Goal: Task Accomplishment & Management: Complete application form

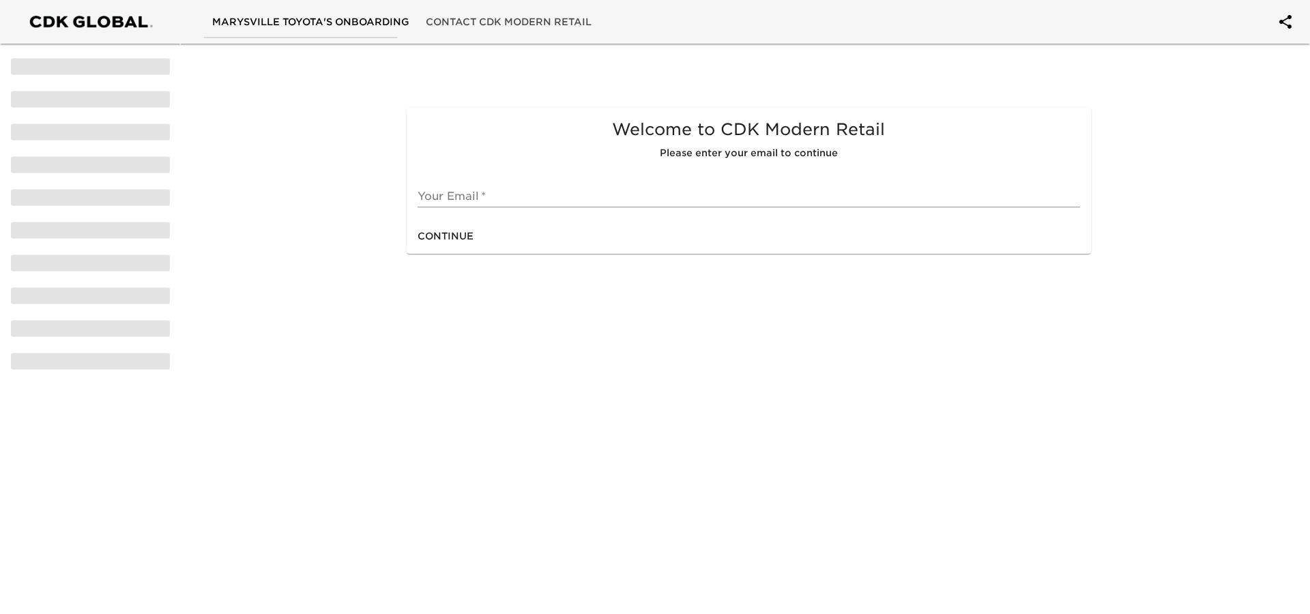
click at [485, 192] on input "text" at bounding box center [749, 197] width 662 height 22
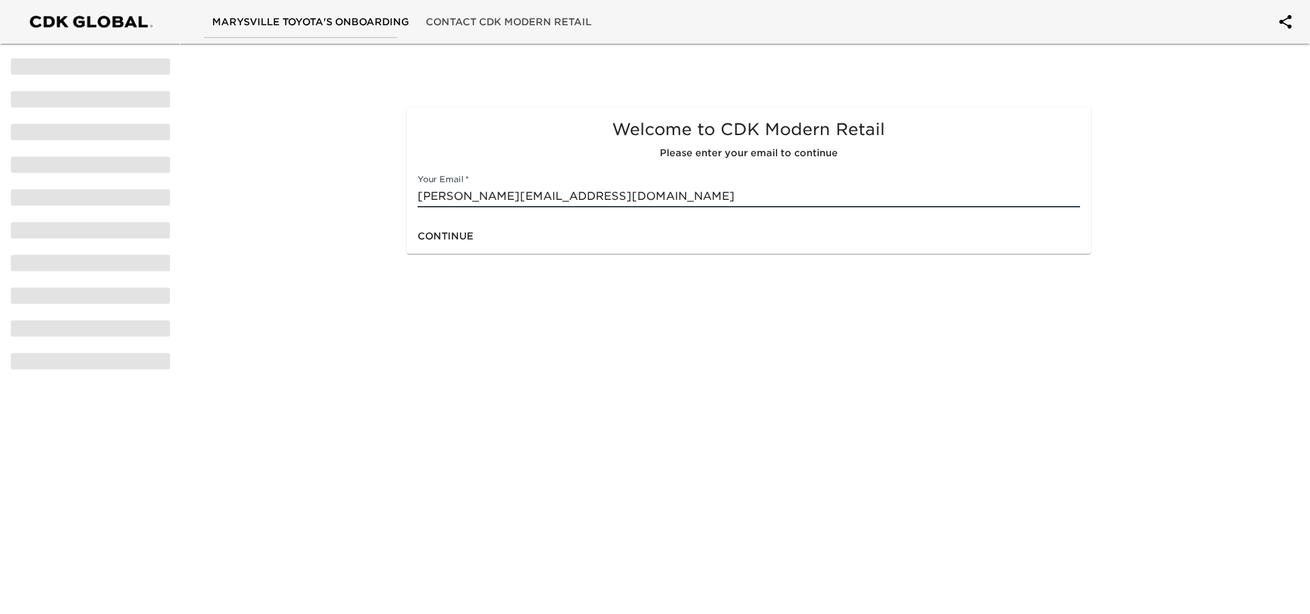
type input "[PERSON_NAME][EMAIL_ADDRESS][DOMAIN_NAME]"
click at [458, 230] on span "Continue" at bounding box center [446, 236] width 56 height 17
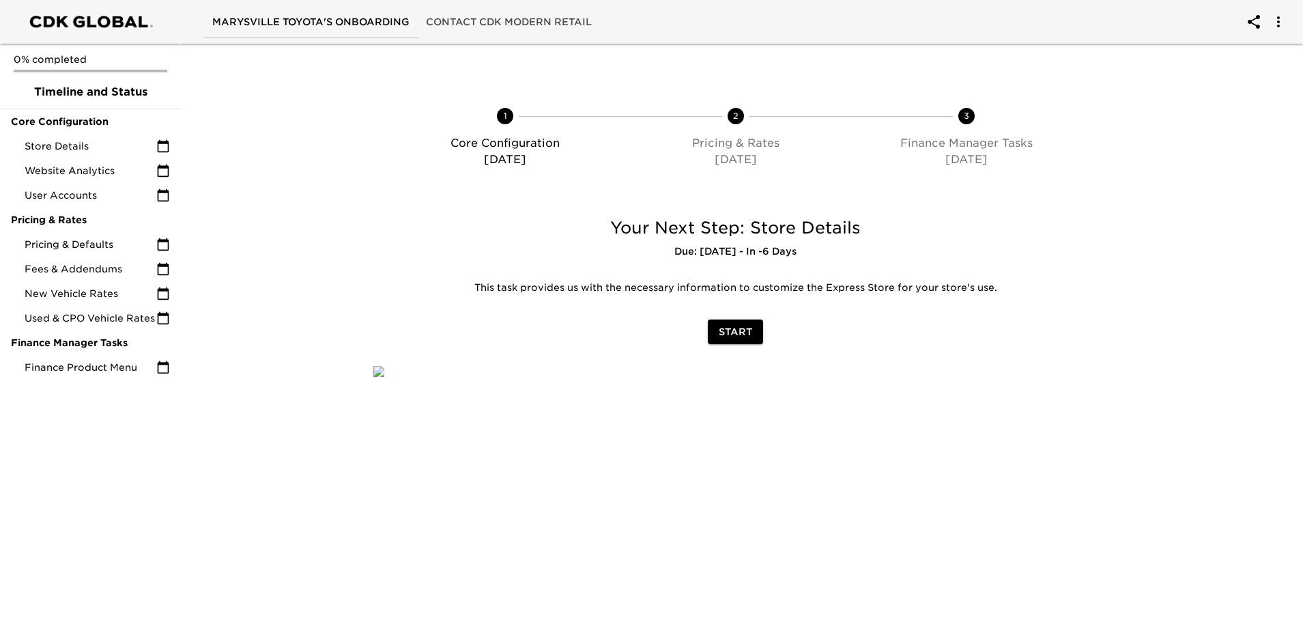
click at [726, 326] on span "Start" at bounding box center [735, 331] width 33 height 17
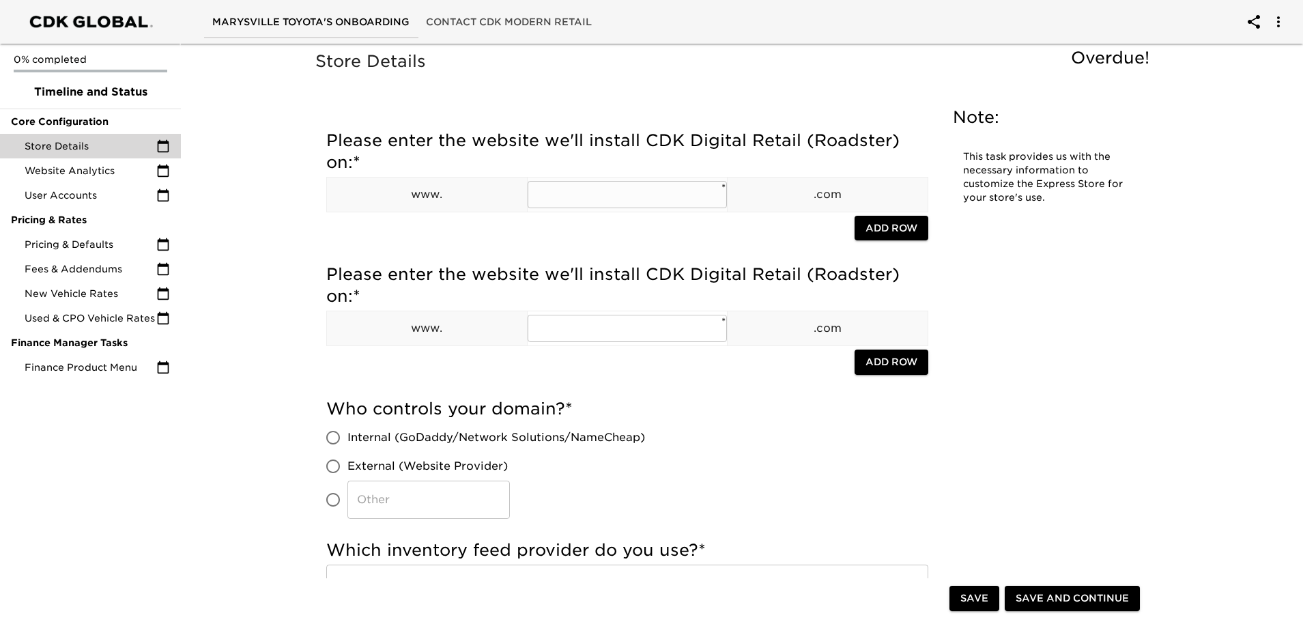
click at [588, 189] on input "text" at bounding box center [628, 194] width 200 height 27
type input "[GEOGRAPHIC_DATA]"
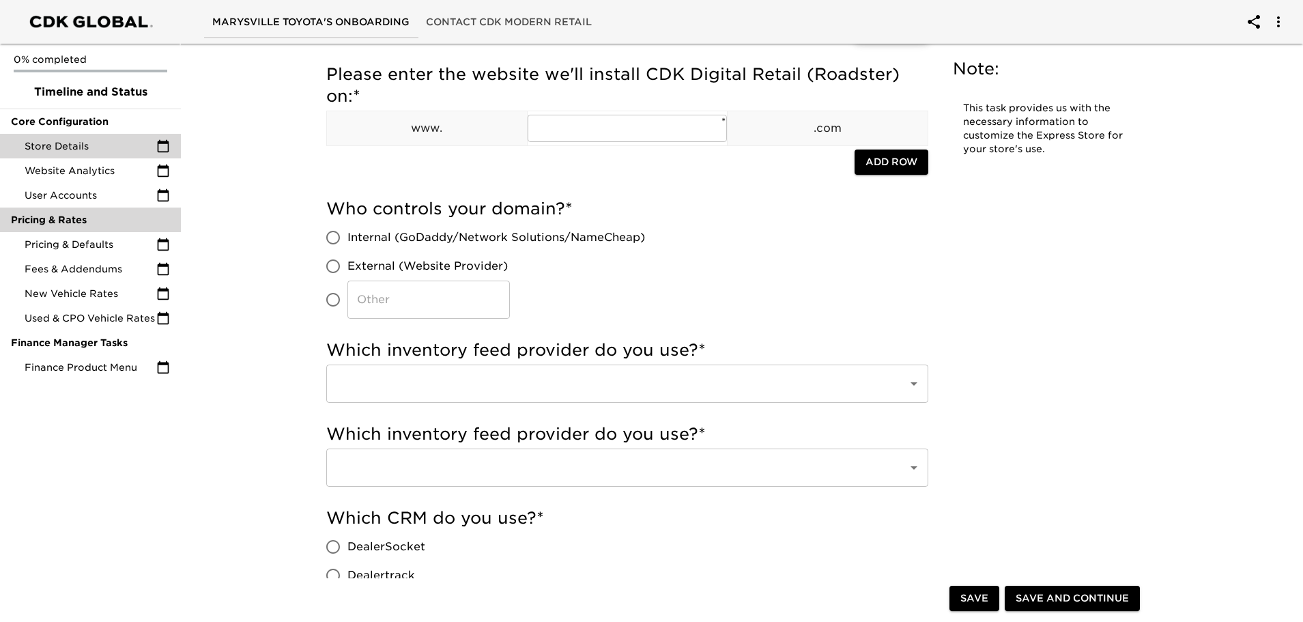
scroll to position [205, 0]
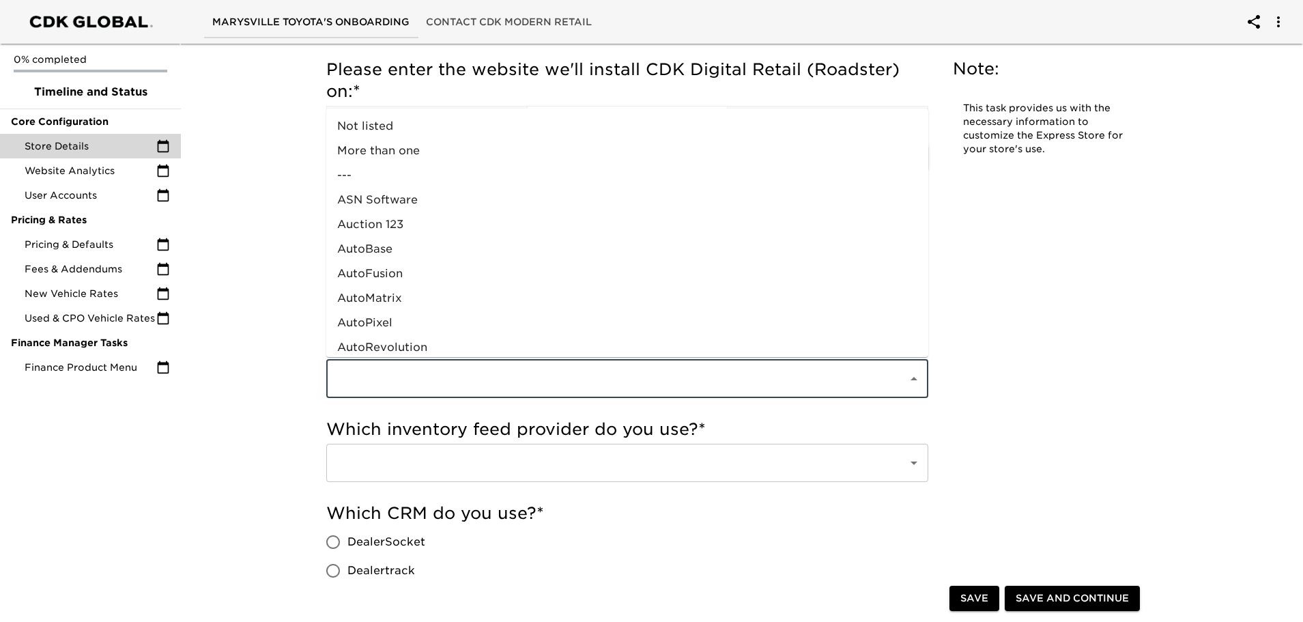
click at [470, 385] on input "text" at bounding box center [607, 379] width 551 height 26
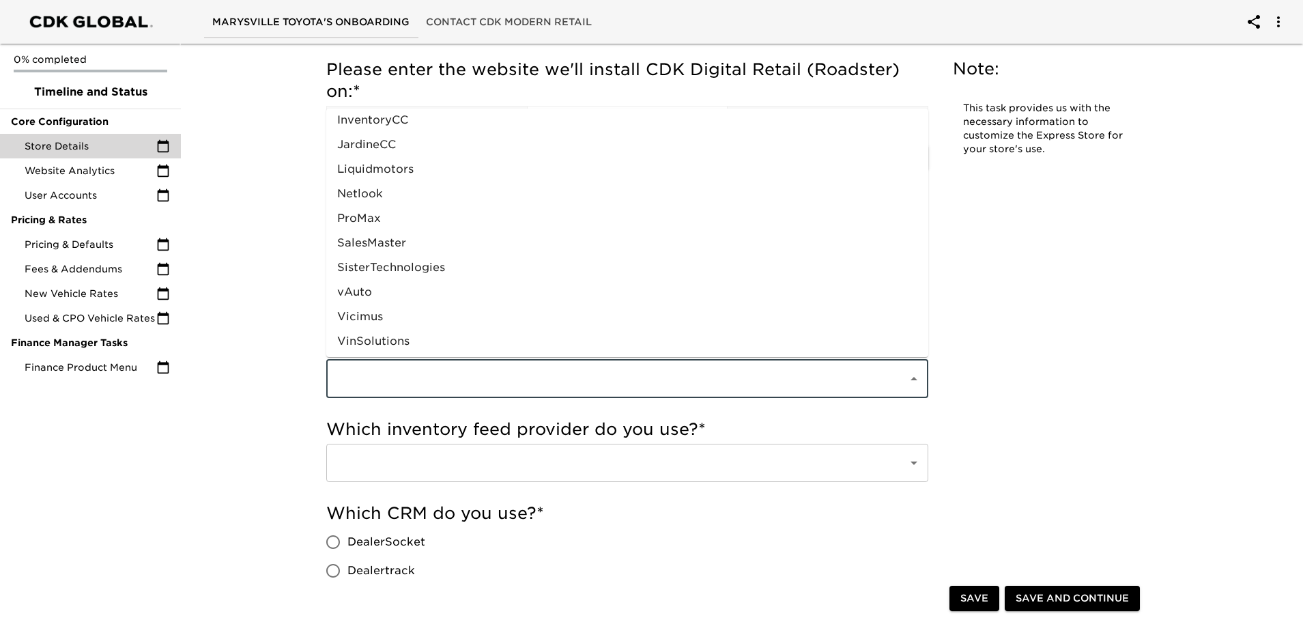
scroll to position [672, 0]
click at [366, 289] on li "vAuto" at bounding box center [627, 290] width 602 height 25
type input "vAuto"
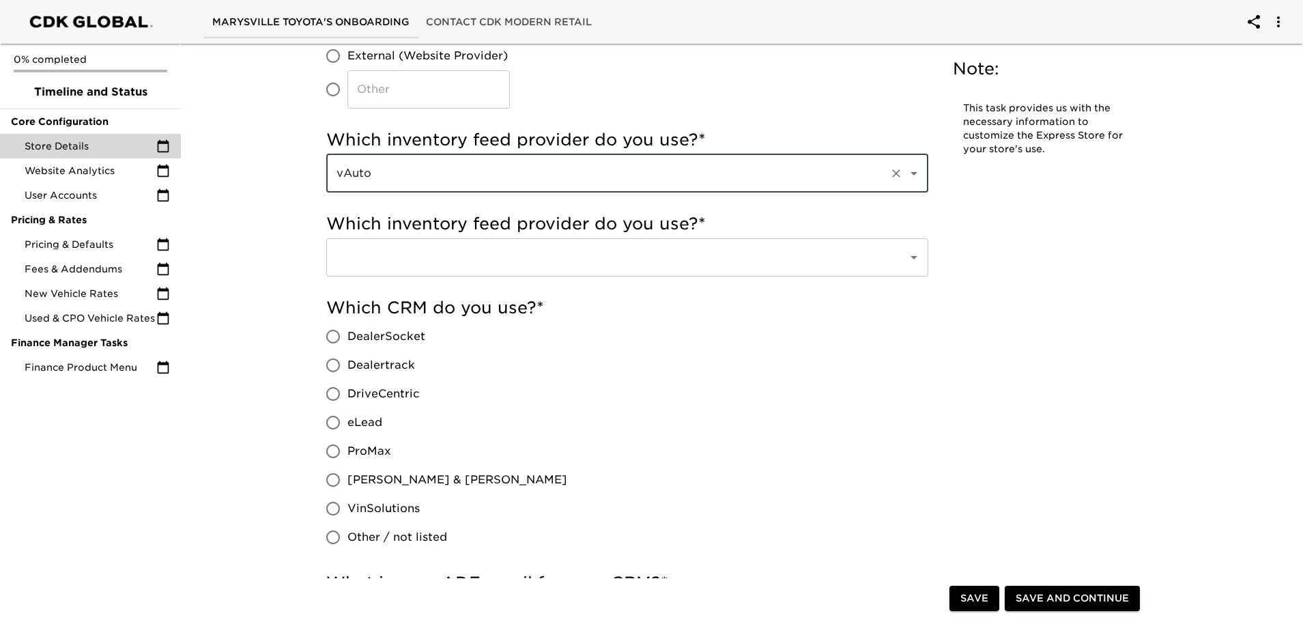
scroll to position [409, 0]
click at [399, 391] on span "DriveCentric" at bounding box center [383, 394] width 72 height 16
click at [347, 391] on input "DriveCentric" at bounding box center [333, 394] width 29 height 29
radio input "true"
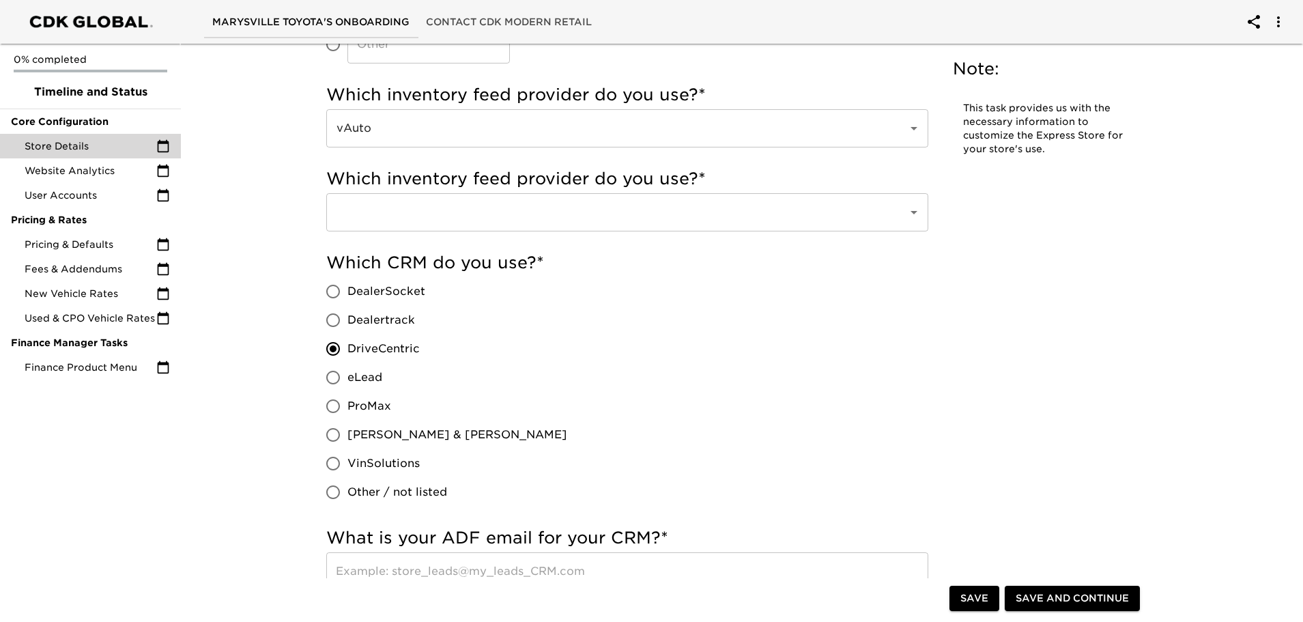
scroll to position [478, 0]
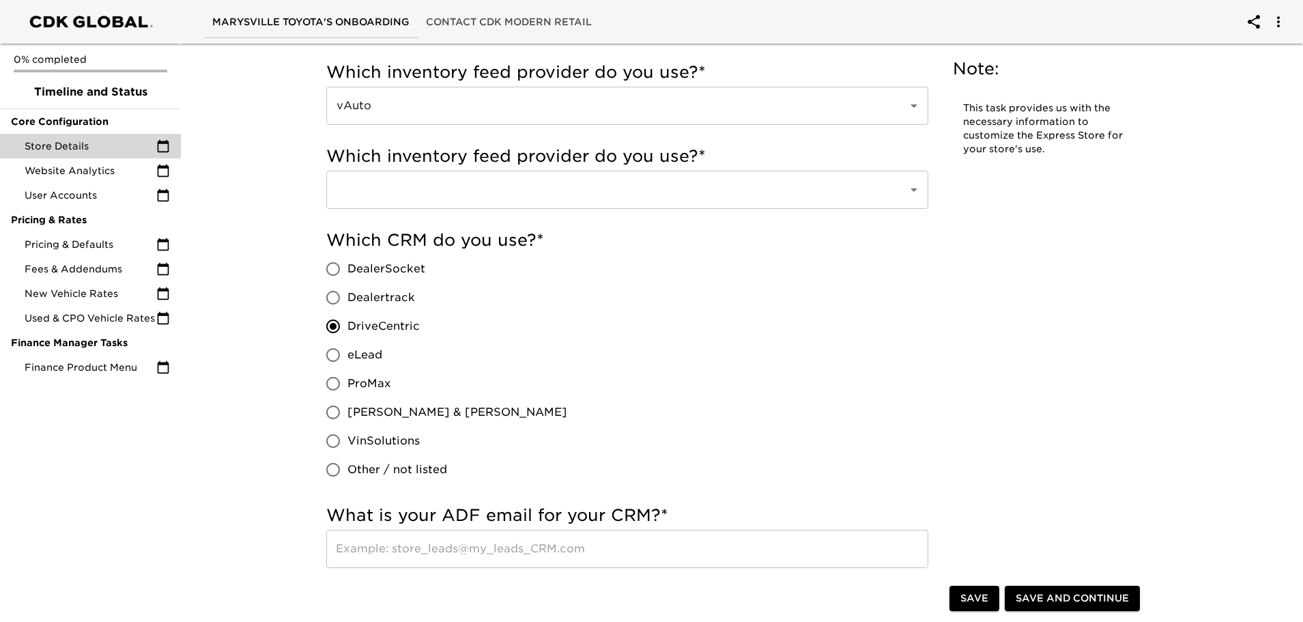
drag, startPoint x: 348, startPoint y: 553, endPoint x: 352, endPoint y: 559, distance: 7.4
click at [349, 555] on input "text" at bounding box center [627, 549] width 602 height 38
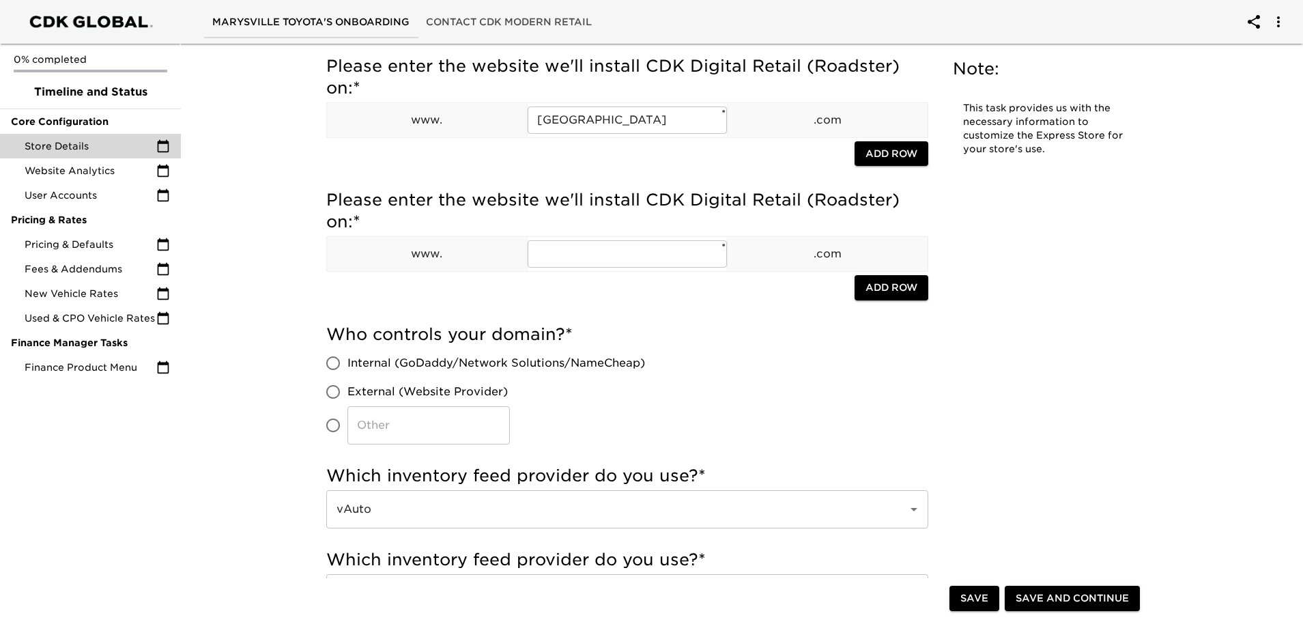
scroll to position [0, 0]
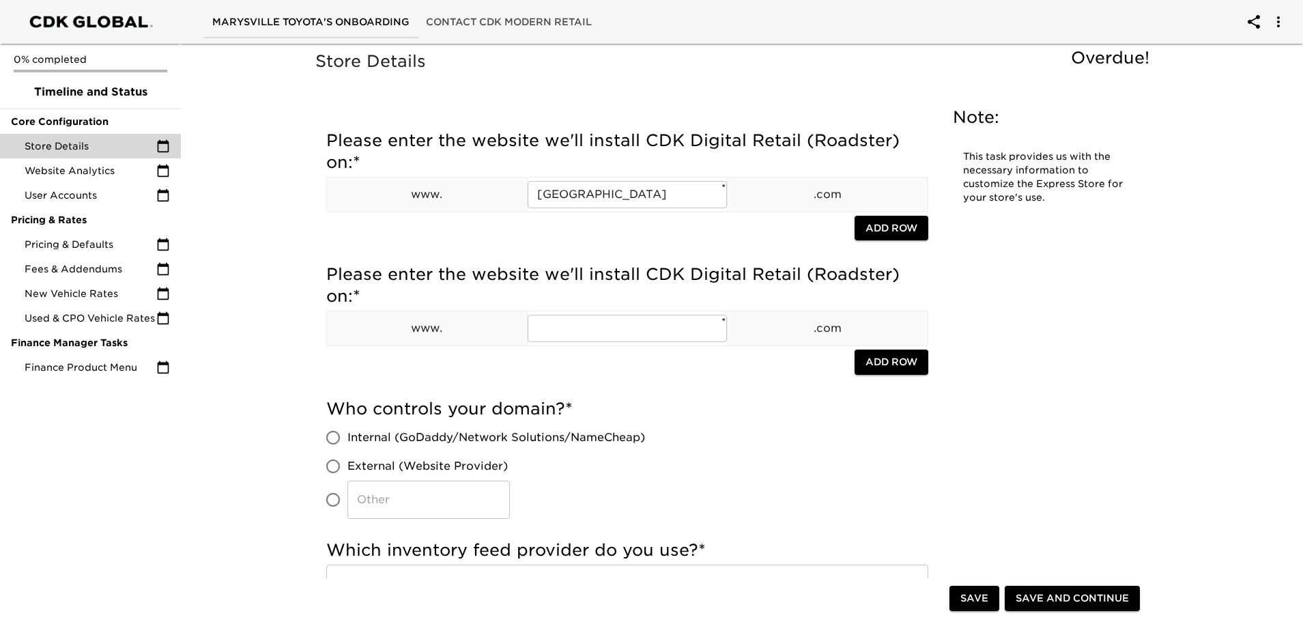
type input "[EMAIL_ADDRESS][DOMAIN_NAME]"
click at [331, 437] on input "Internal (GoDaddy/Network Solutions/NameCheap)" at bounding box center [333, 437] width 29 height 29
radio input "true"
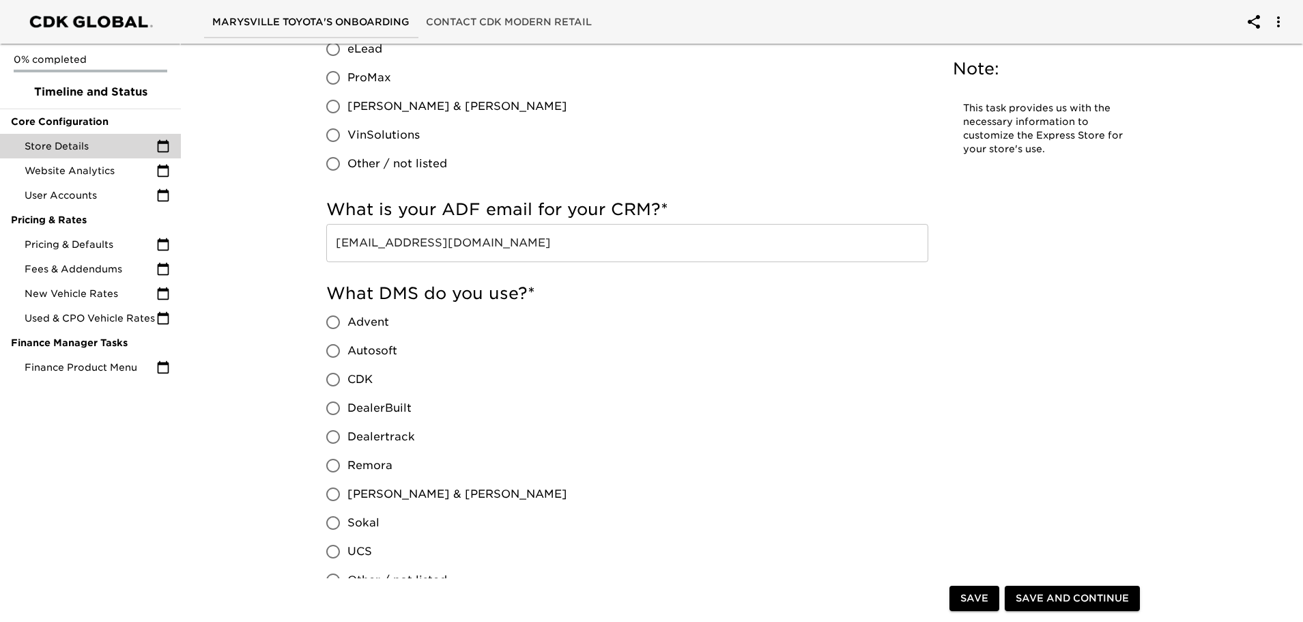
scroll to position [887, 0]
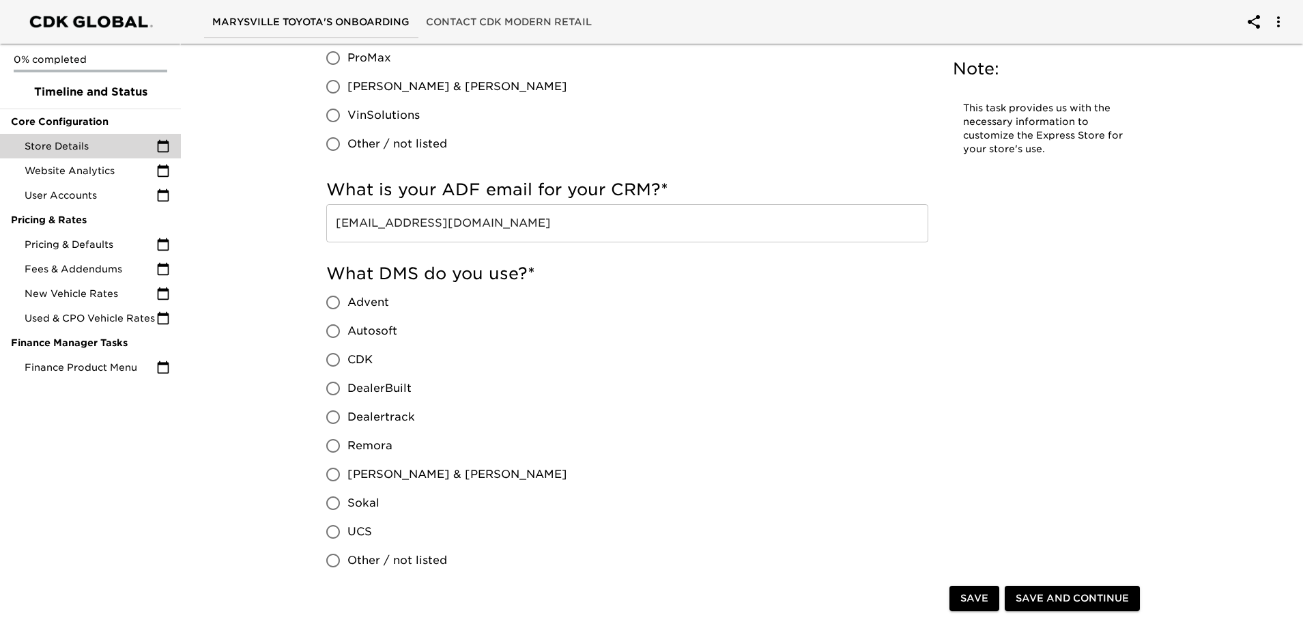
click at [373, 356] on label "CDK" at bounding box center [443, 359] width 248 height 29
click at [347, 356] on input "CDK" at bounding box center [333, 359] width 29 height 29
radio input "true"
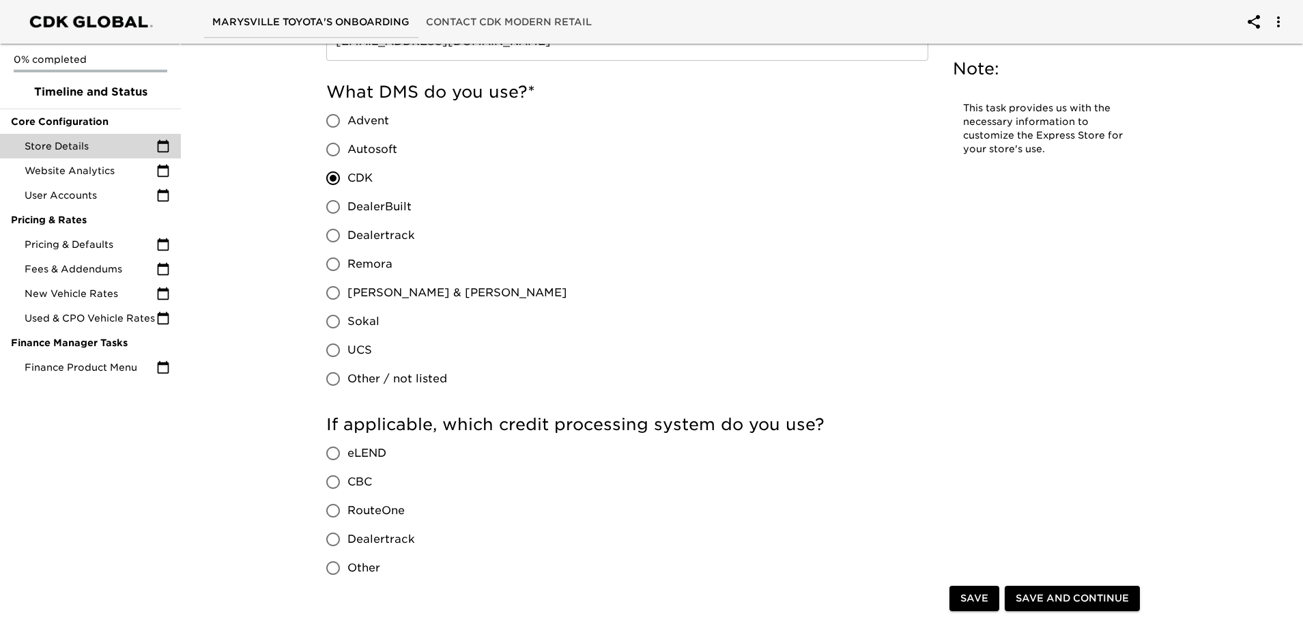
scroll to position [1160, 0]
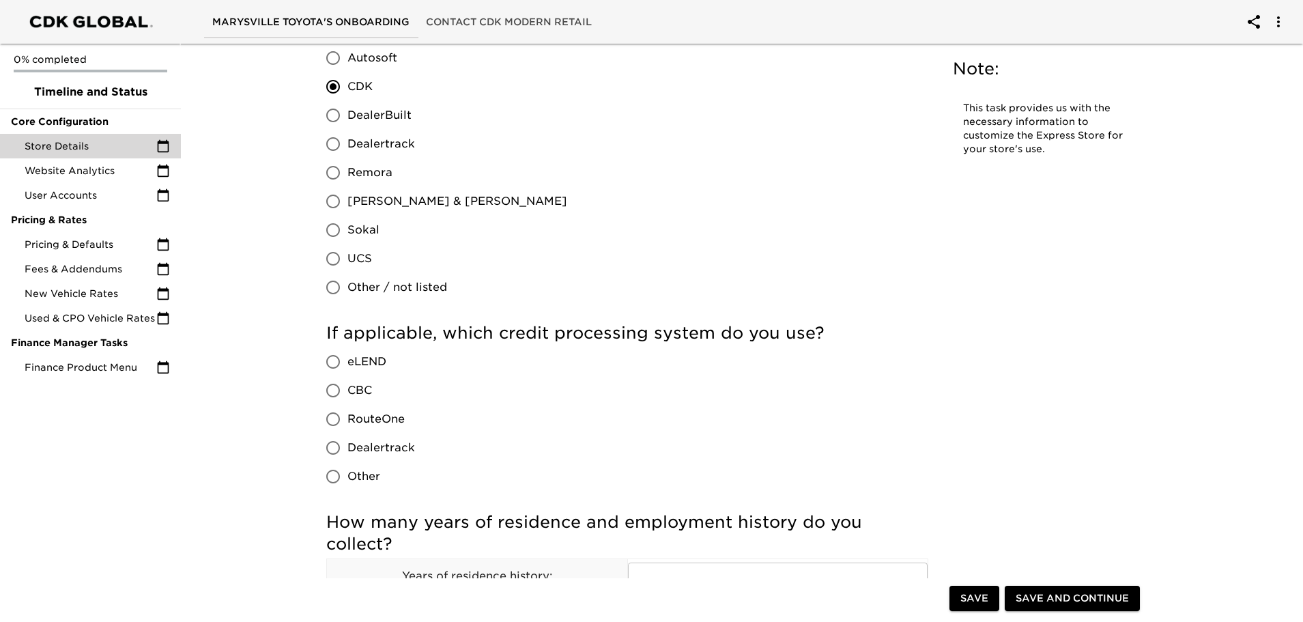
click at [368, 421] on span "RouteOne" at bounding box center [375, 419] width 57 height 16
click at [347, 421] on input "RouteOne" at bounding box center [333, 419] width 29 height 29
radio input "true"
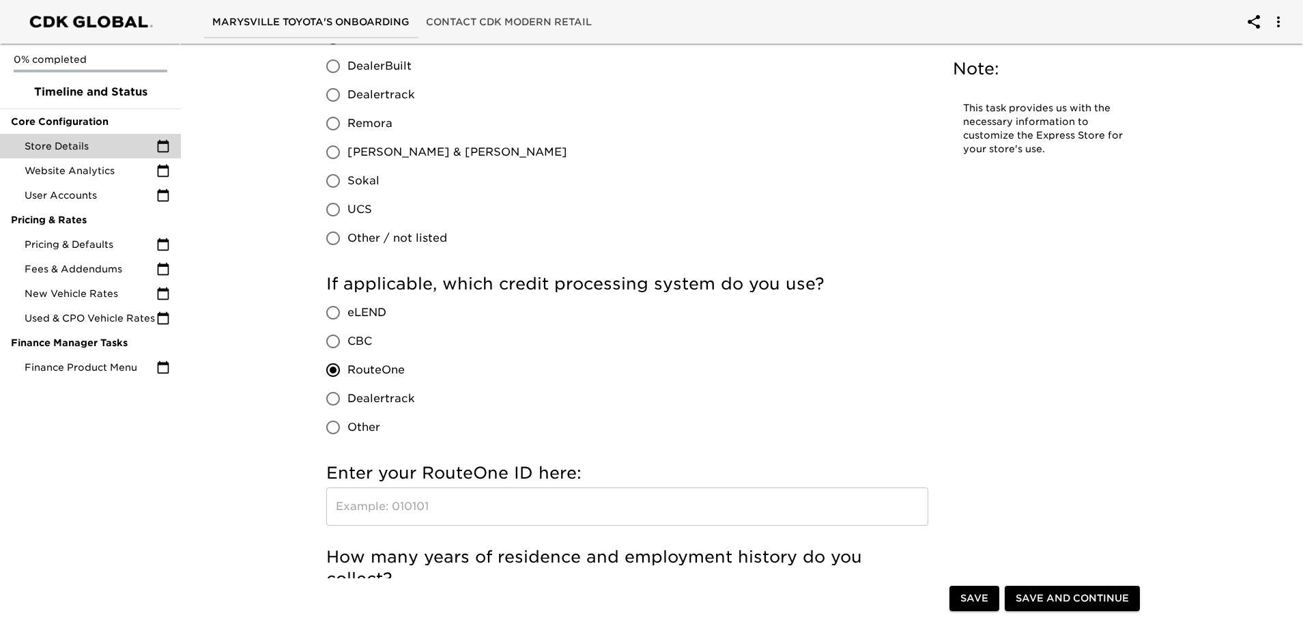
scroll to position [1297, 0]
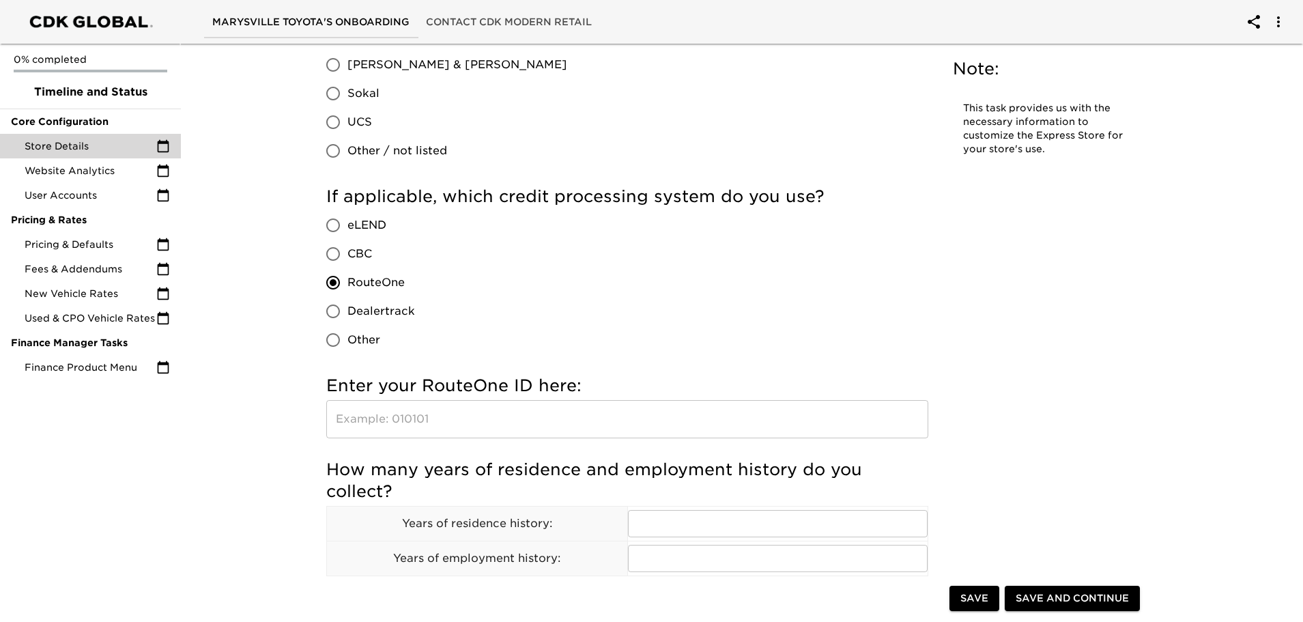
click at [411, 422] on input "text" at bounding box center [627, 419] width 602 height 38
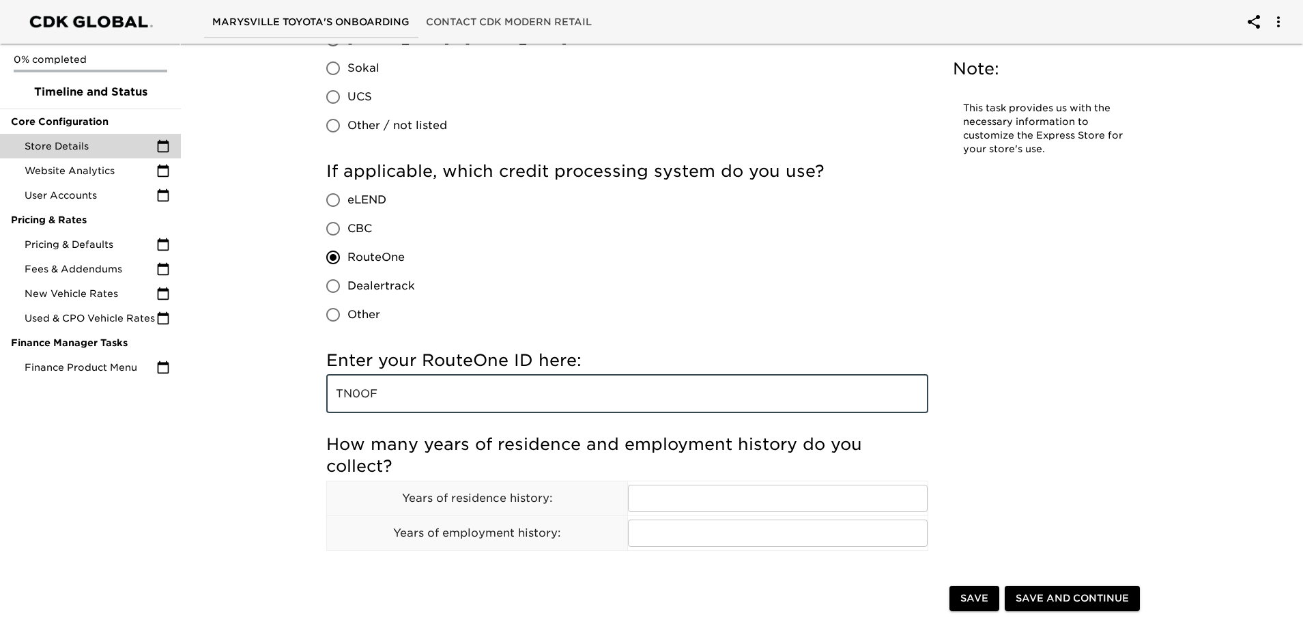
scroll to position [1365, 0]
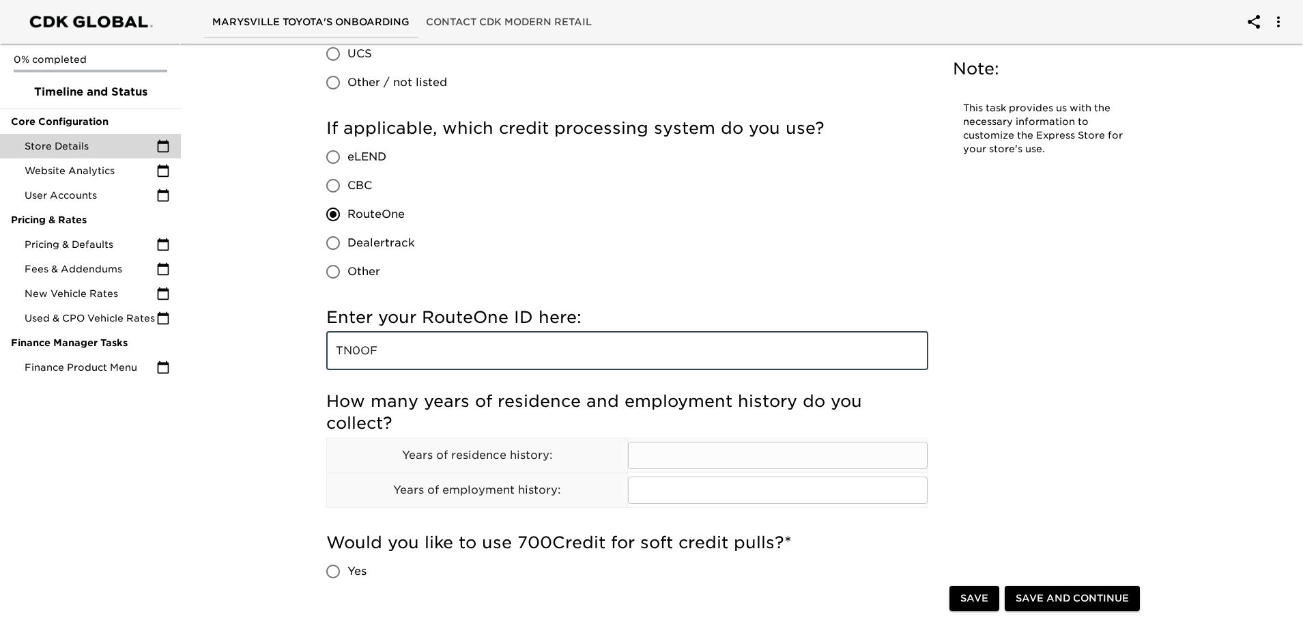
type input "TN0OF"
click at [700, 458] on input "text" at bounding box center [778, 455] width 300 height 27
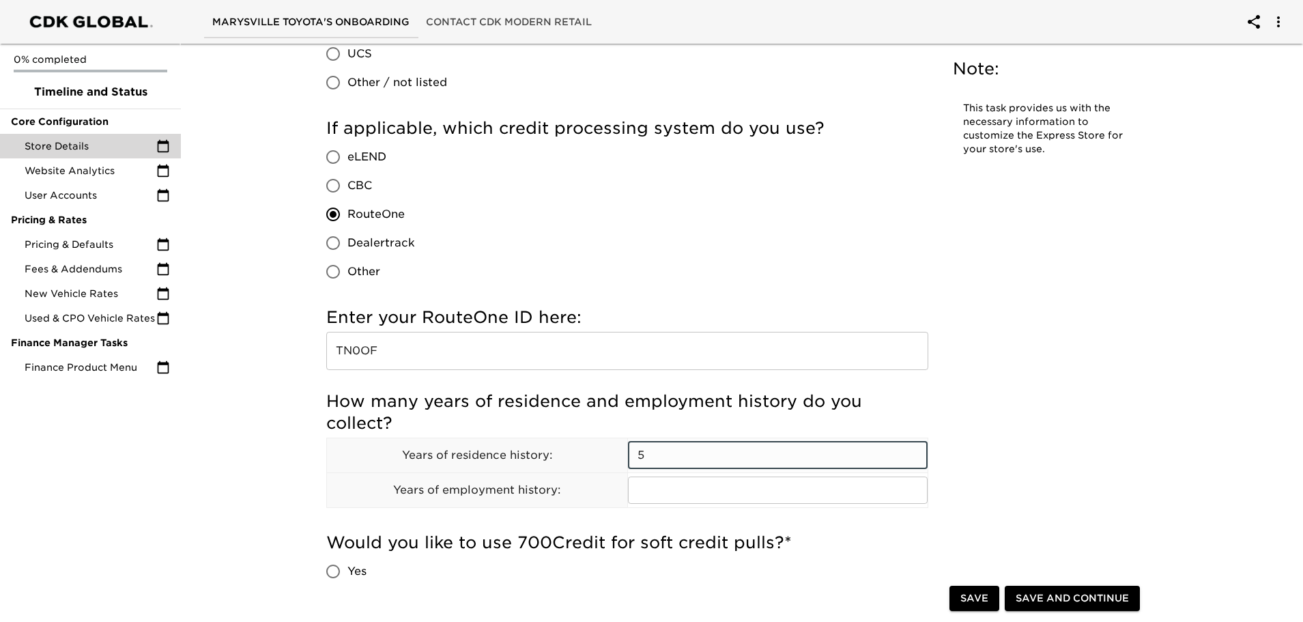
type input "5"
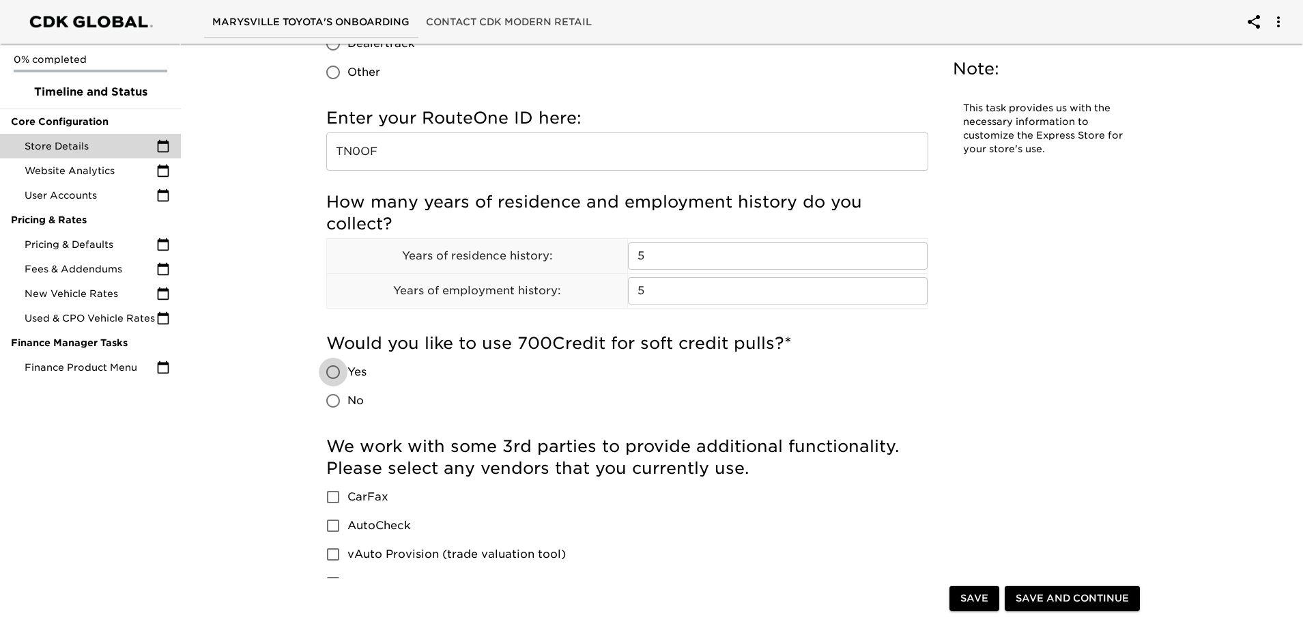
scroll to position [1570, 0]
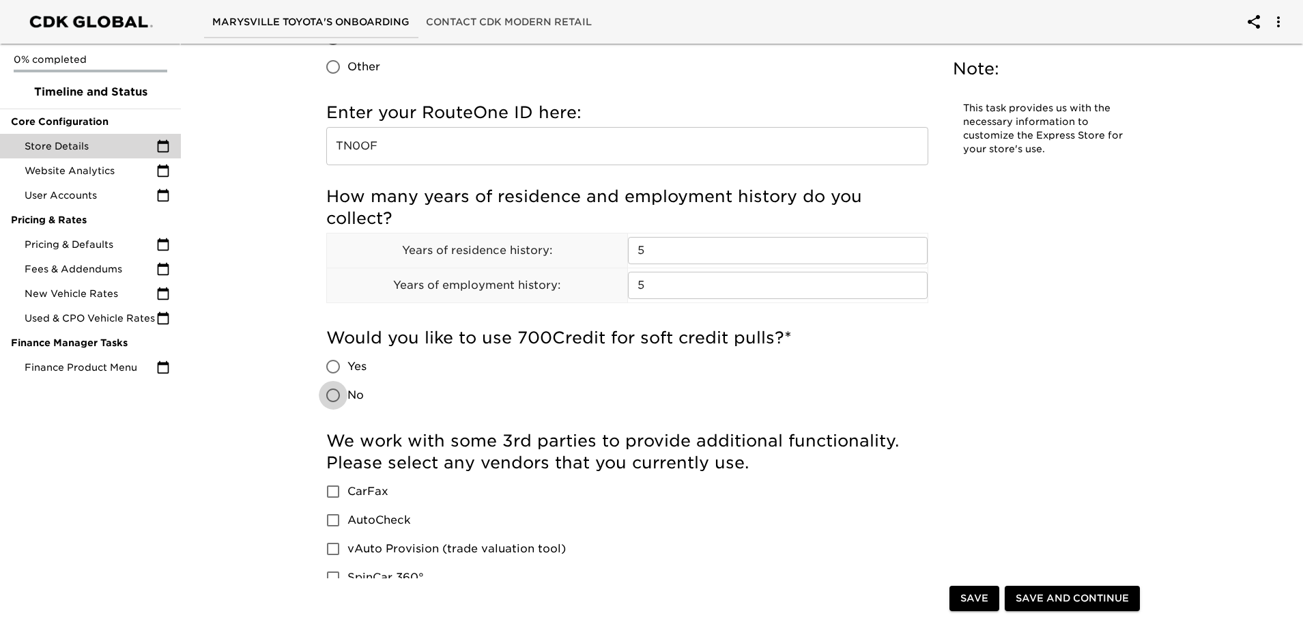
click at [335, 398] on input "No" at bounding box center [333, 395] width 29 height 29
radio input "true"
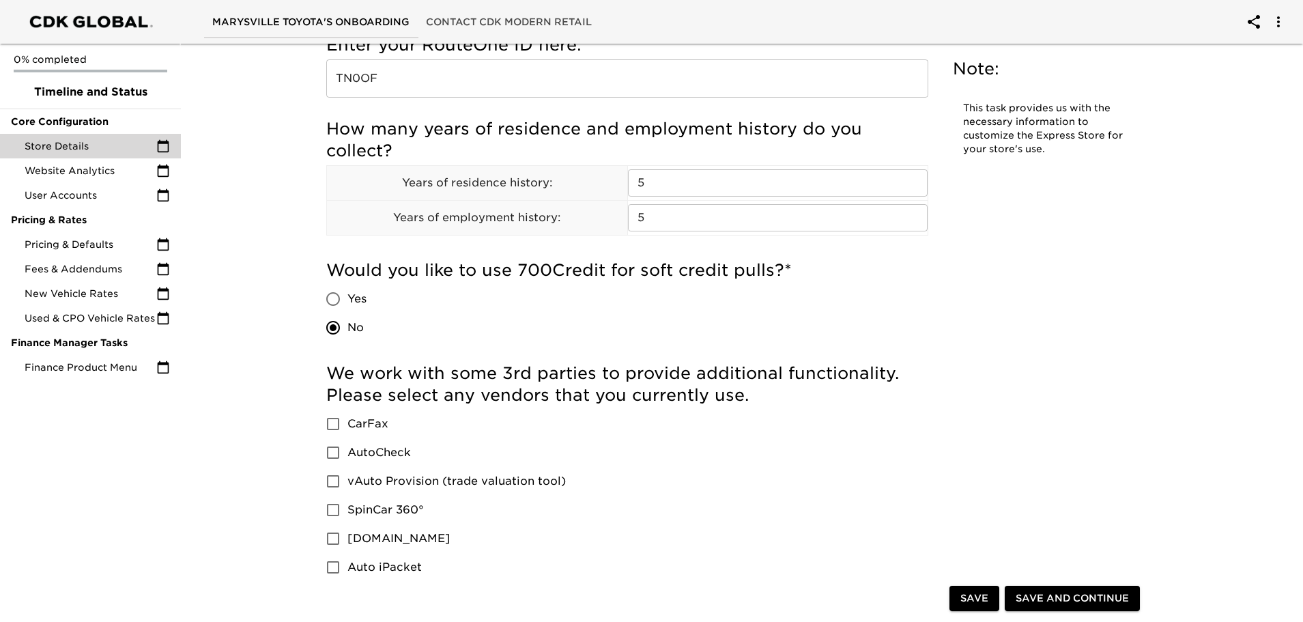
scroll to position [1638, 0]
click at [372, 424] on span "CarFax" at bounding box center [367, 423] width 41 height 16
click at [347, 424] on input "CarFax" at bounding box center [333, 423] width 29 height 29
checkbox input "true"
click at [399, 482] on span "vAuto Provision (trade valuation tool)" at bounding box center [456, 480] width 218 height 16
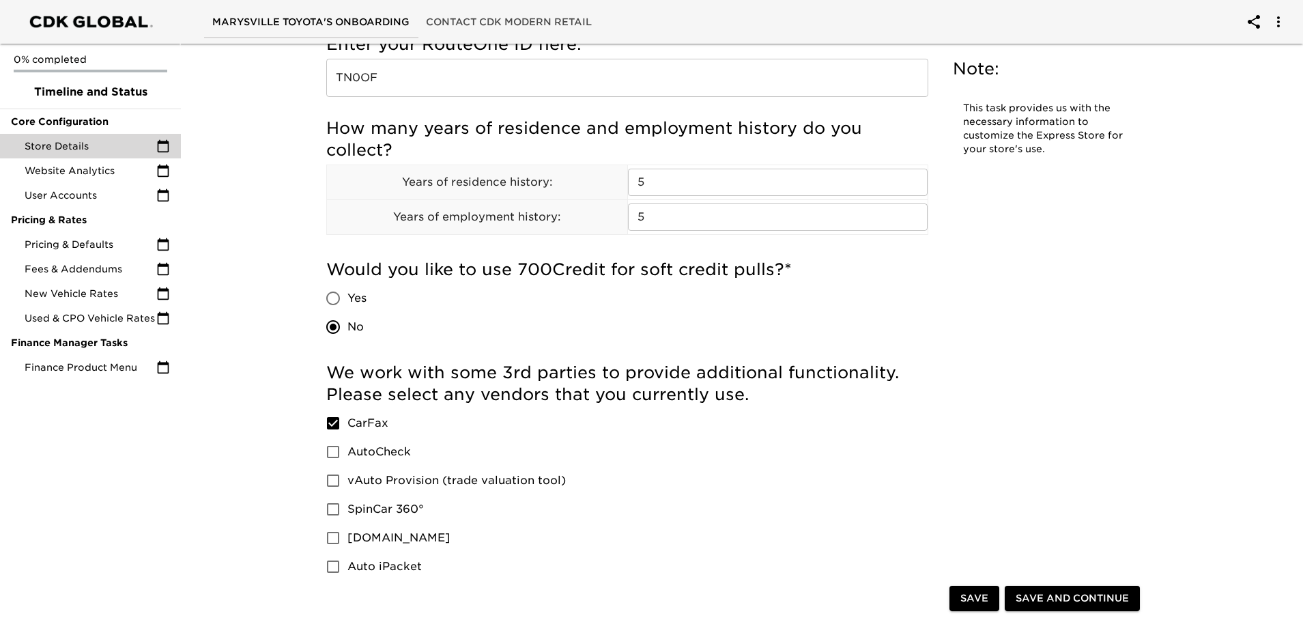
click at [347, 482] on input "vAuto Provision (trade valuation tool)" at bounding box center [333, 480] width 29 height 29
checkbox input "true"
click at [376, 569] on span "Auto iPacket" at bounding box center [384, 566] width 74 height 16
click at [347, 569] on input "Auto iPacket" at bounding box center [333, 566] width 29 height 29
checkbox input "true"
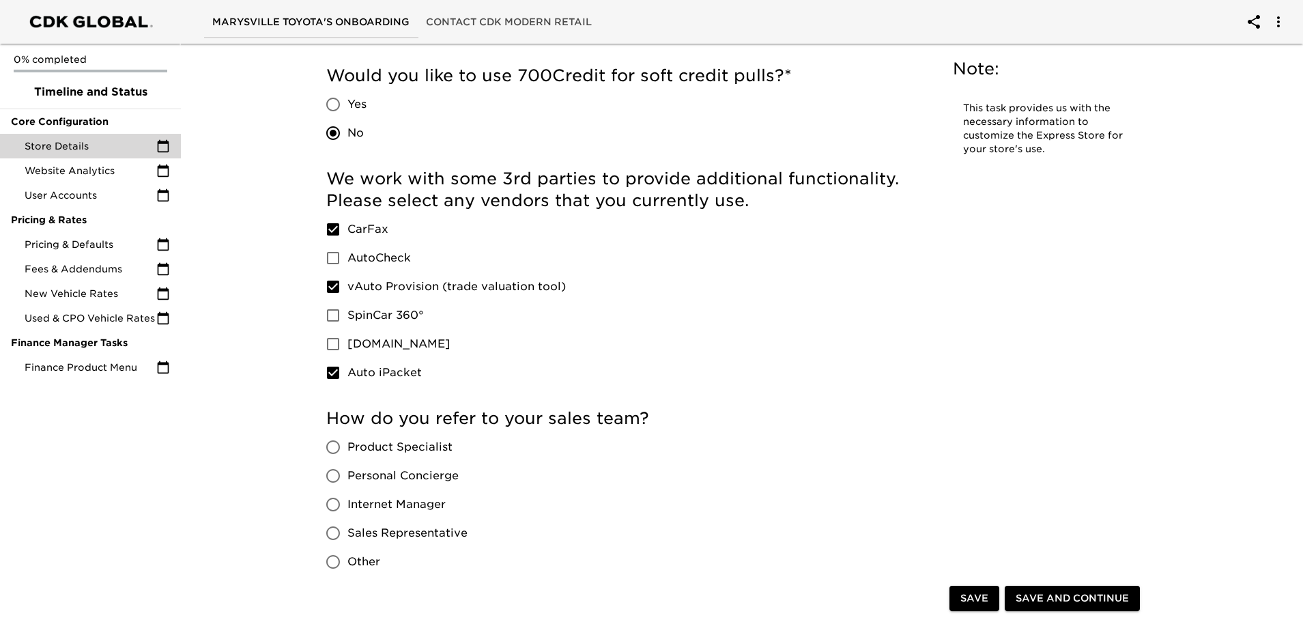
scroll to position [1911, 0]
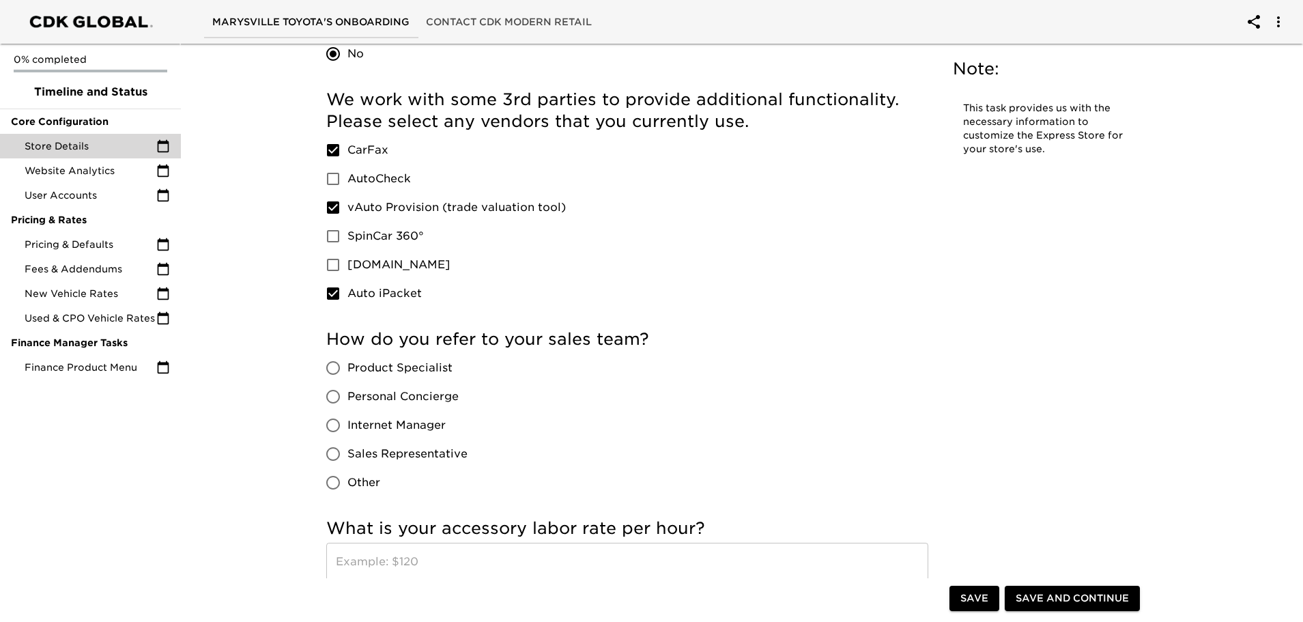
click at [335, 482] on input "Other" at bounding box center [333, 482] width 29 height 29
radio input "true"
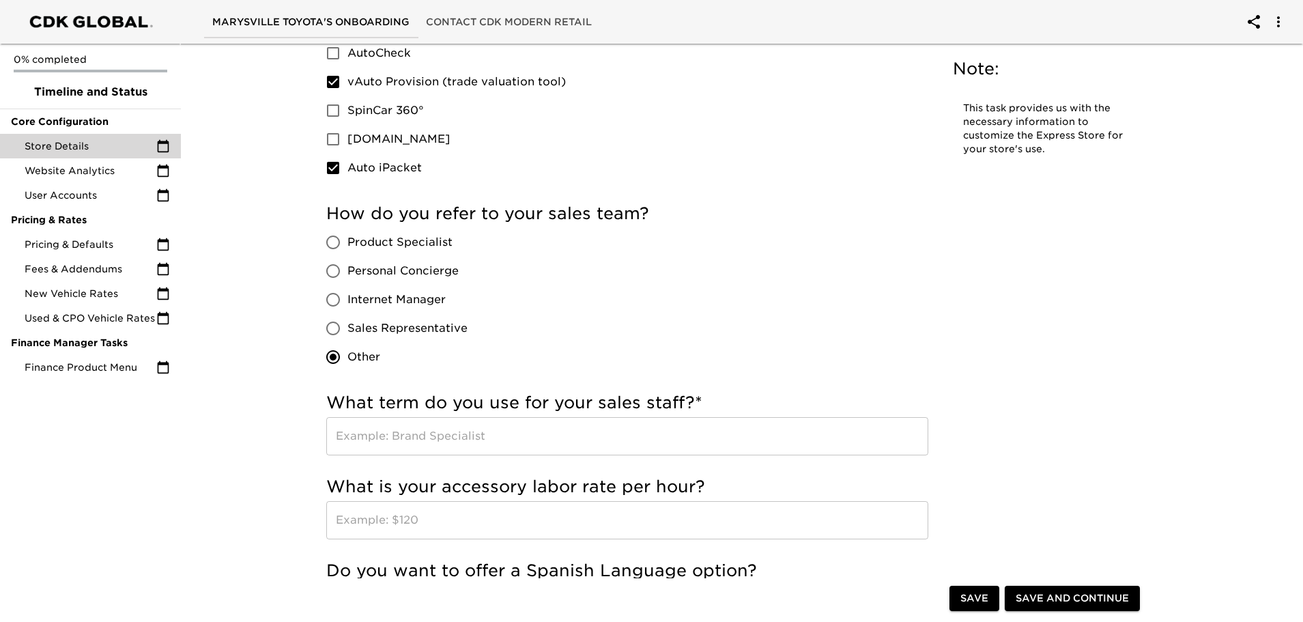
scroll to position [2047, 0]
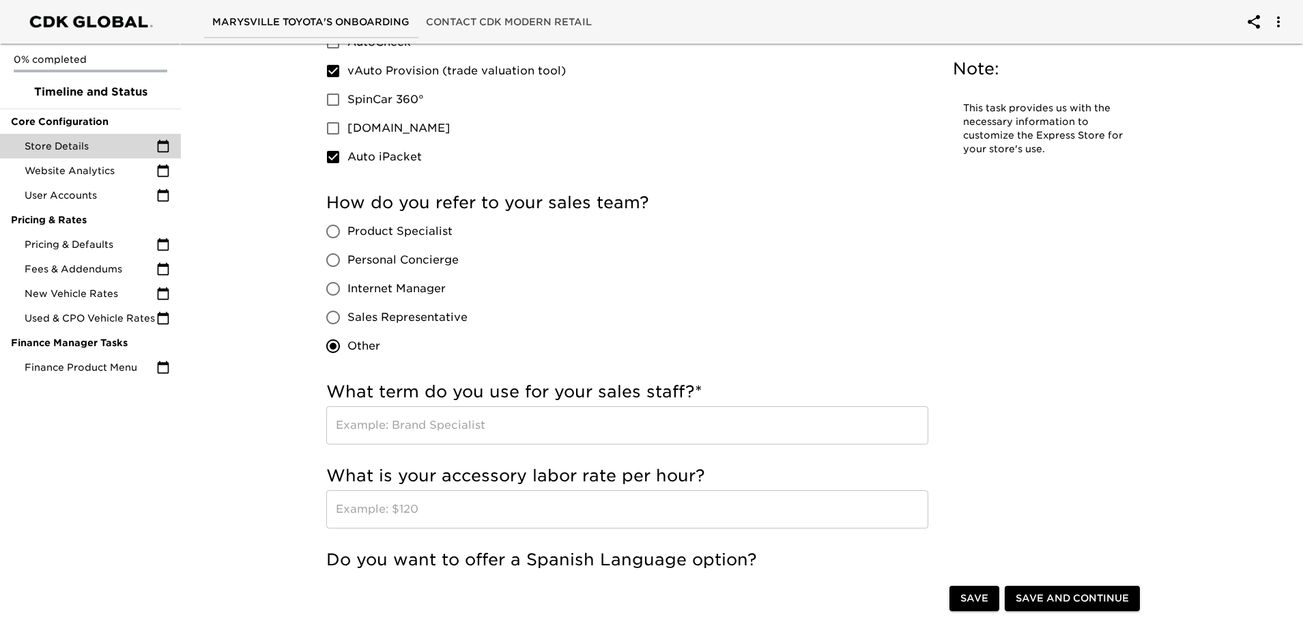
click at [415, 431] on input "text" at bounding box center [627, 425] width 602 height 38
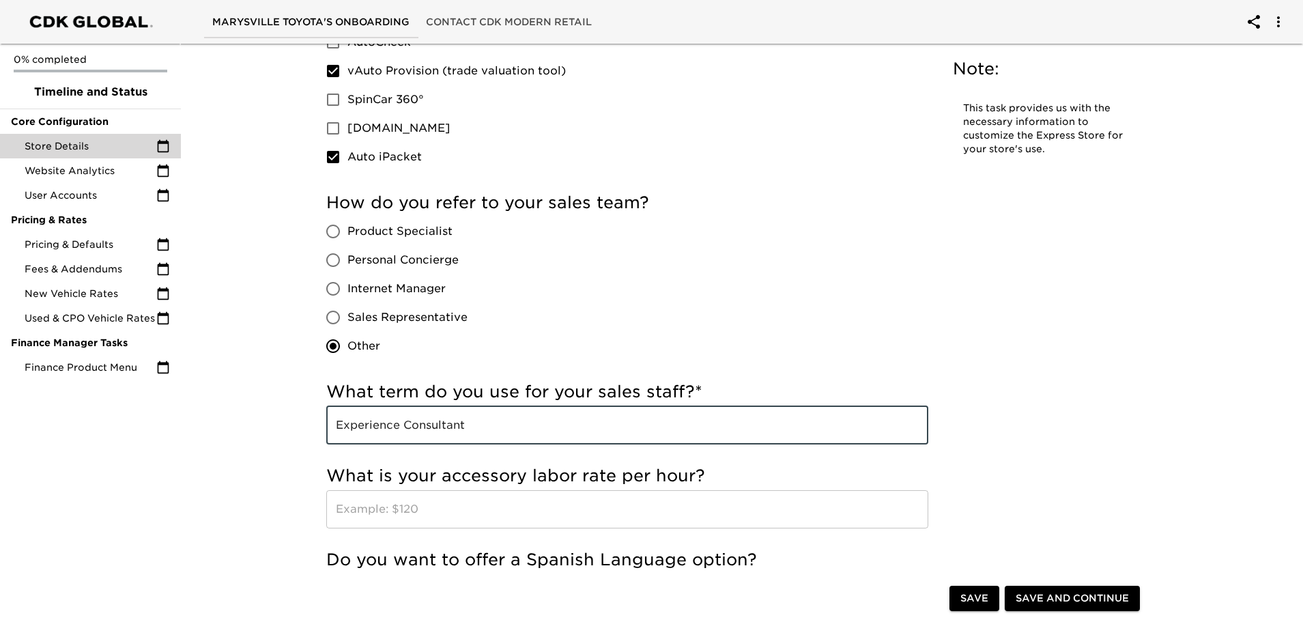
type input "Experience Consultant"
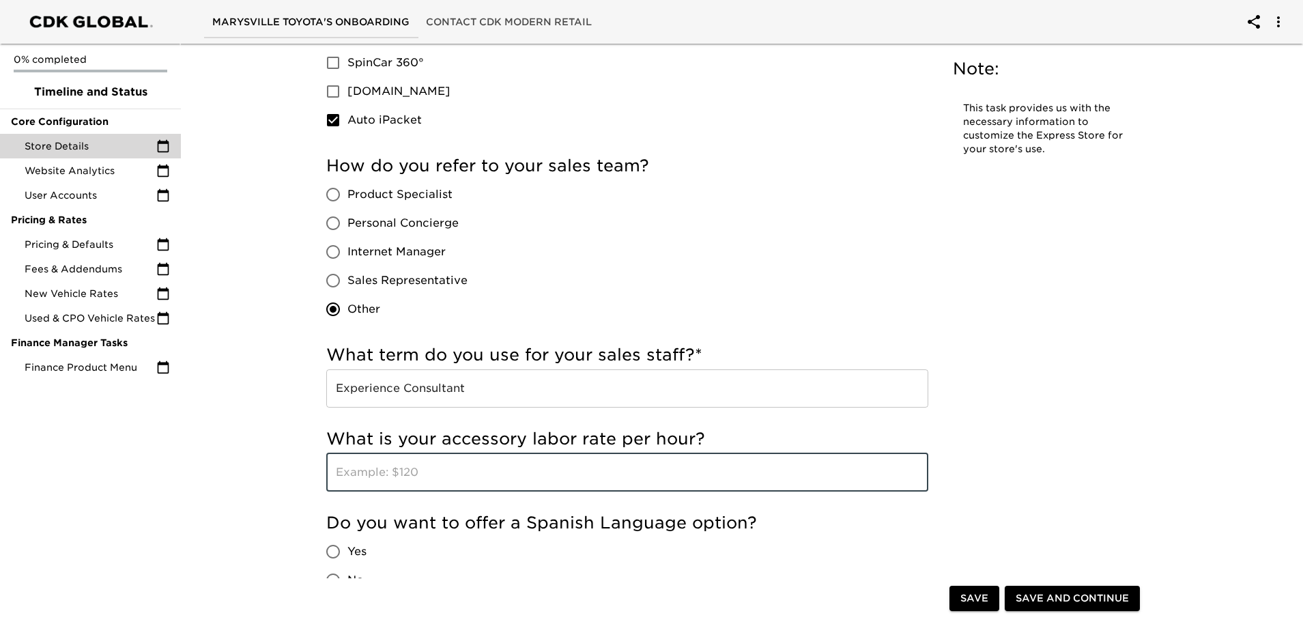
scroll to position [2116, 0]
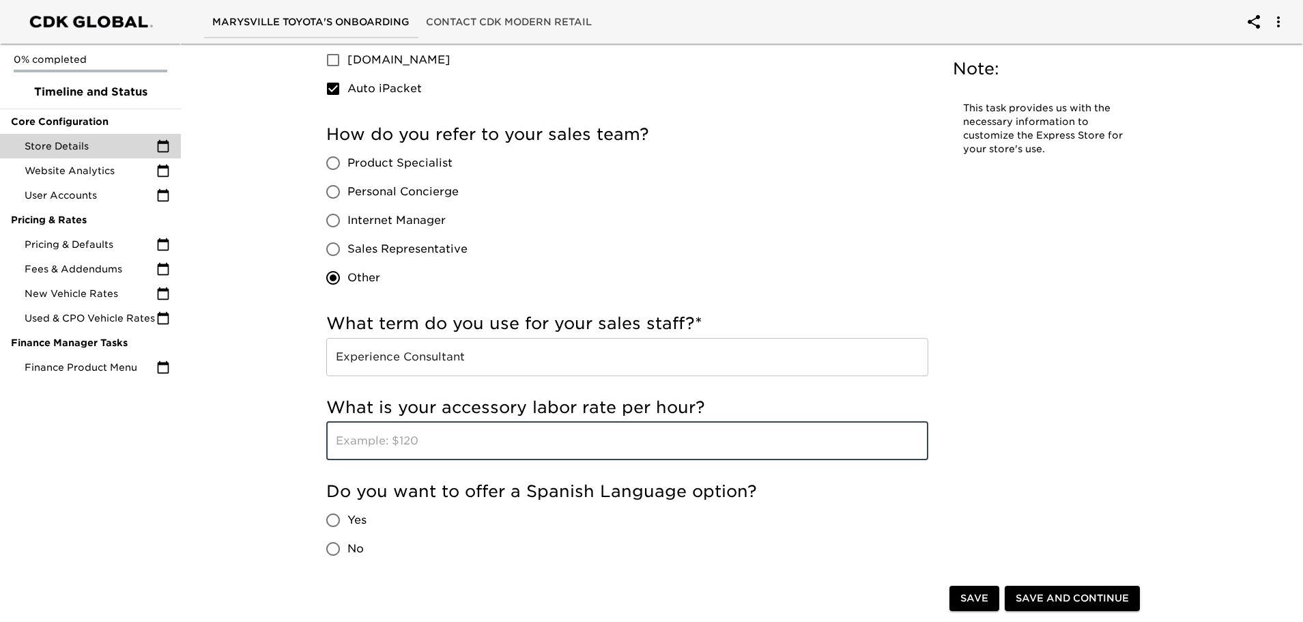
click at [392, 437] on input "text" at bounding box center [627, 441] width 602 height 38
type input "$130.00"
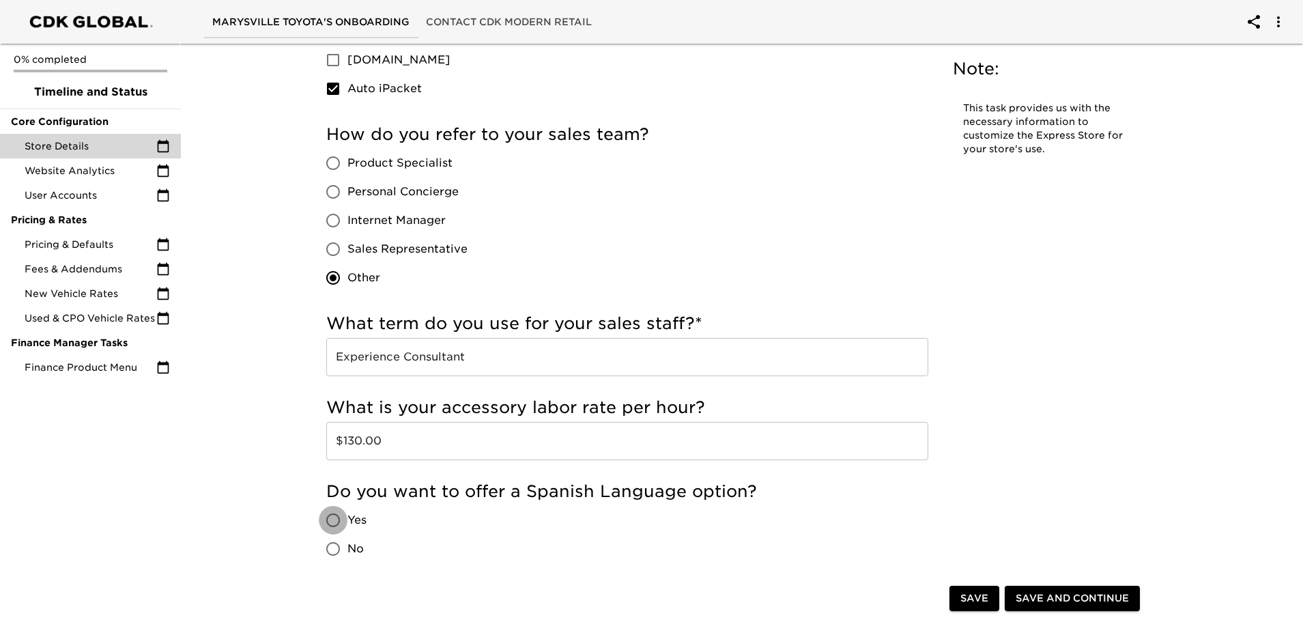
click at [338, 524] on input "Yes" at bounding box center [333, 520] width 29 height 29
radio input "true"
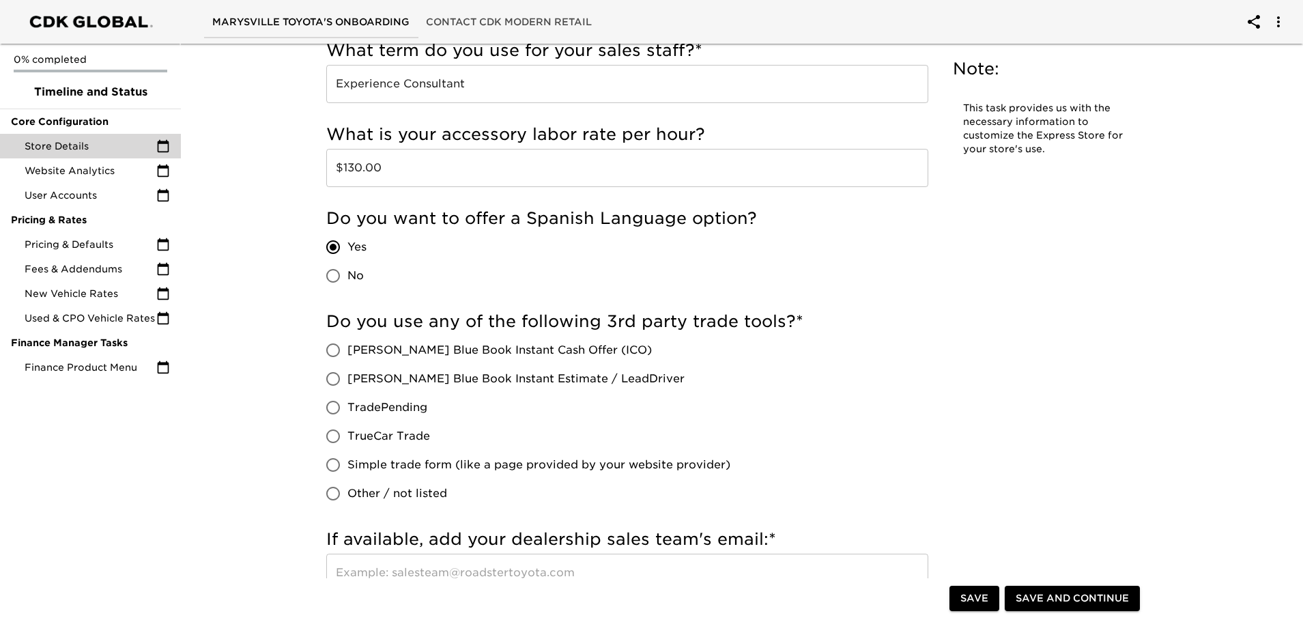
scroll to position [2457, 0]
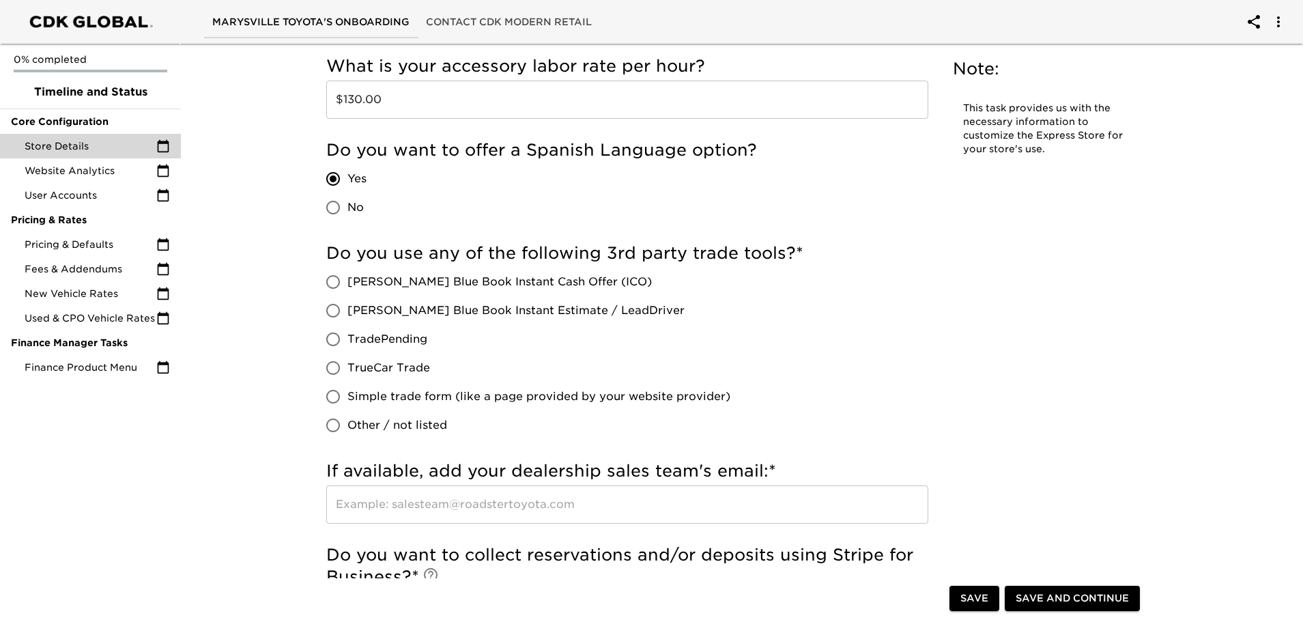
click at [338, 397] on input "Simple trade form (like a page provided by your website provider)" at bounding box center [333, 396] width 29 height 29
radio input "true"
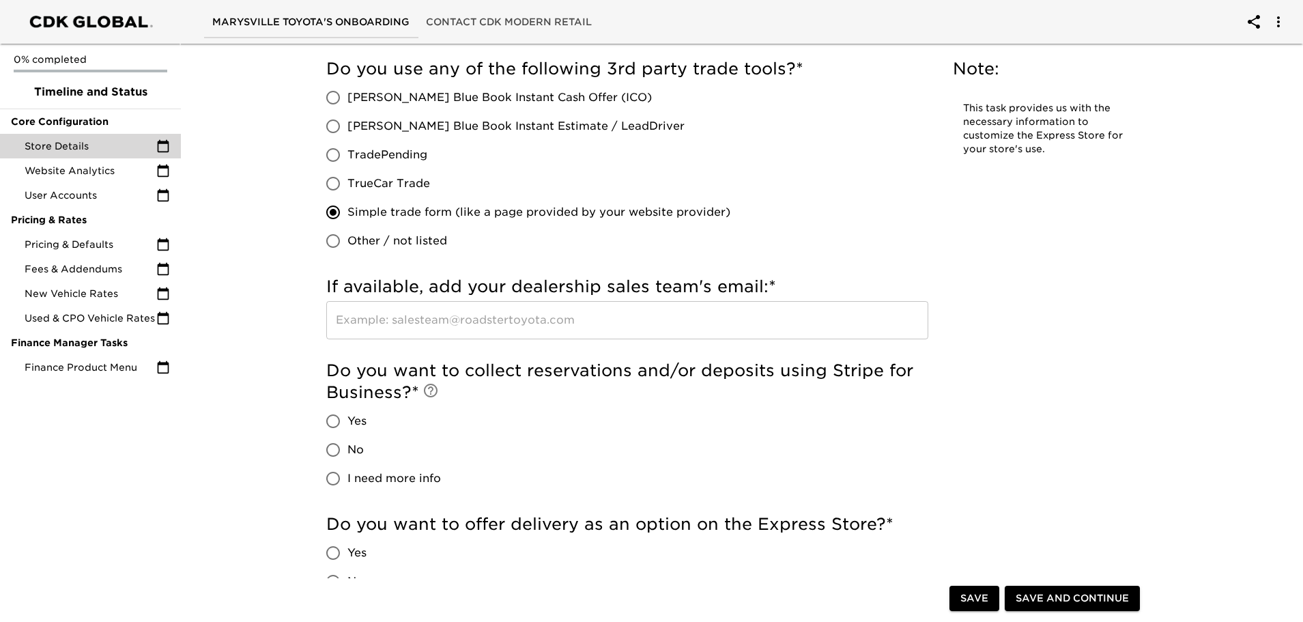
scroll to position [2662, 0]
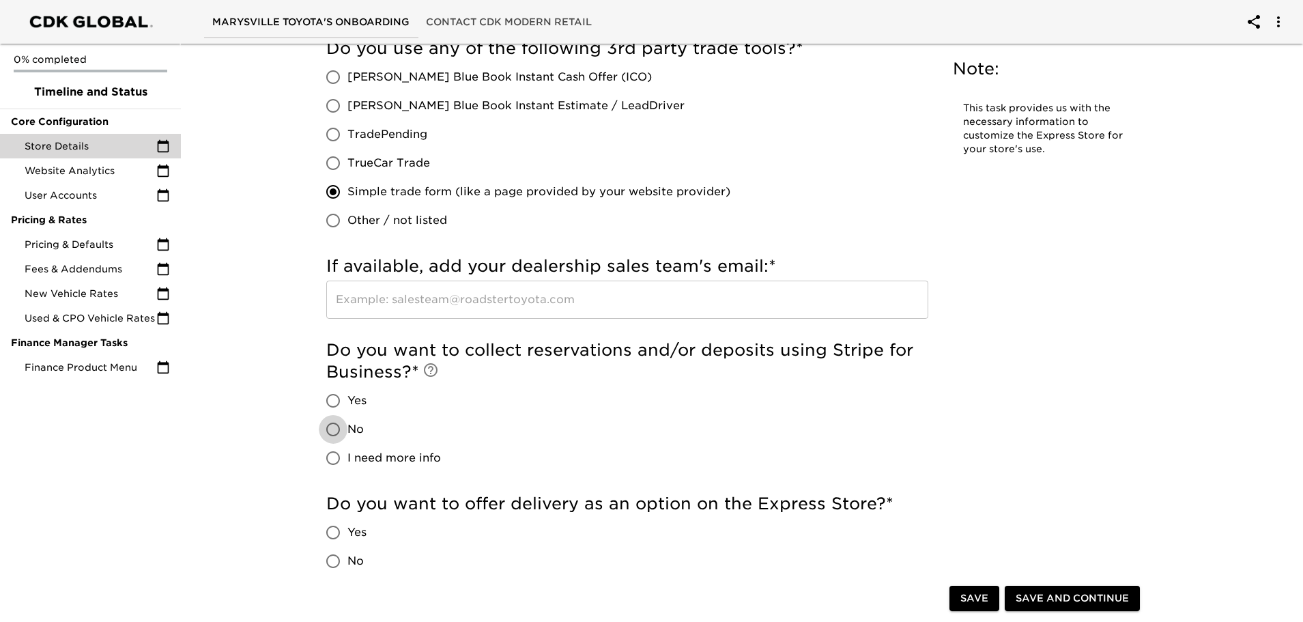
click at [341, 429] on input "No" at bounding box center [333, 429] width 29 height 29
radio input "true"
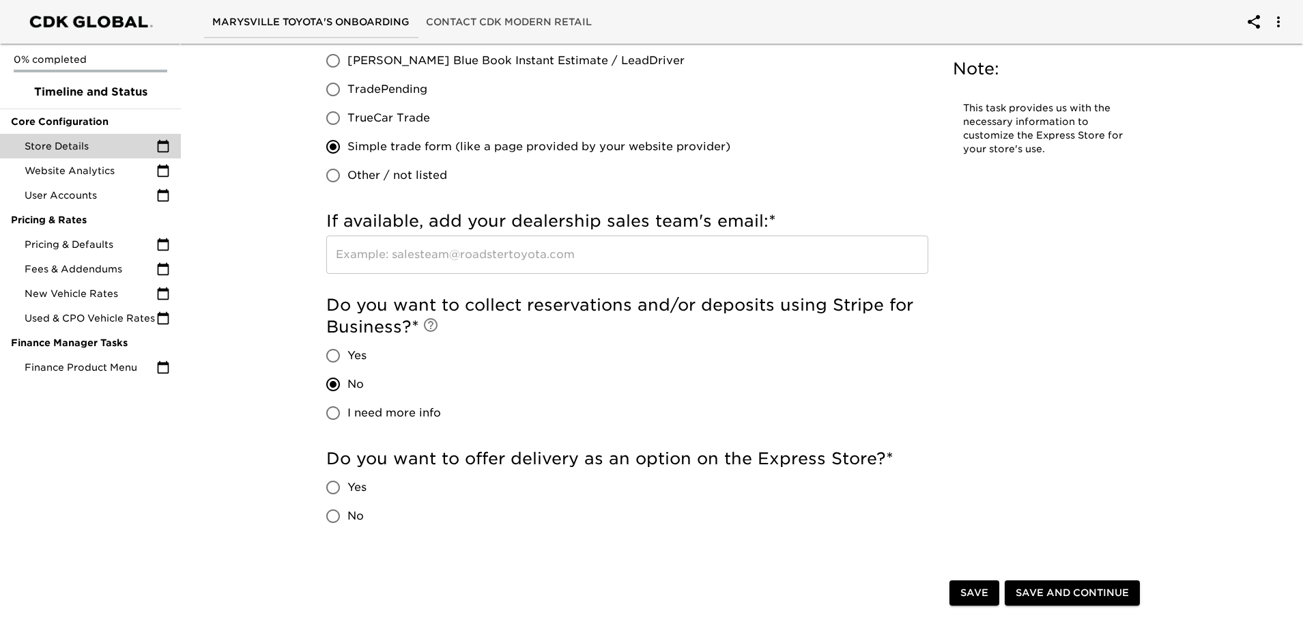
scroll to position [2798, 0]
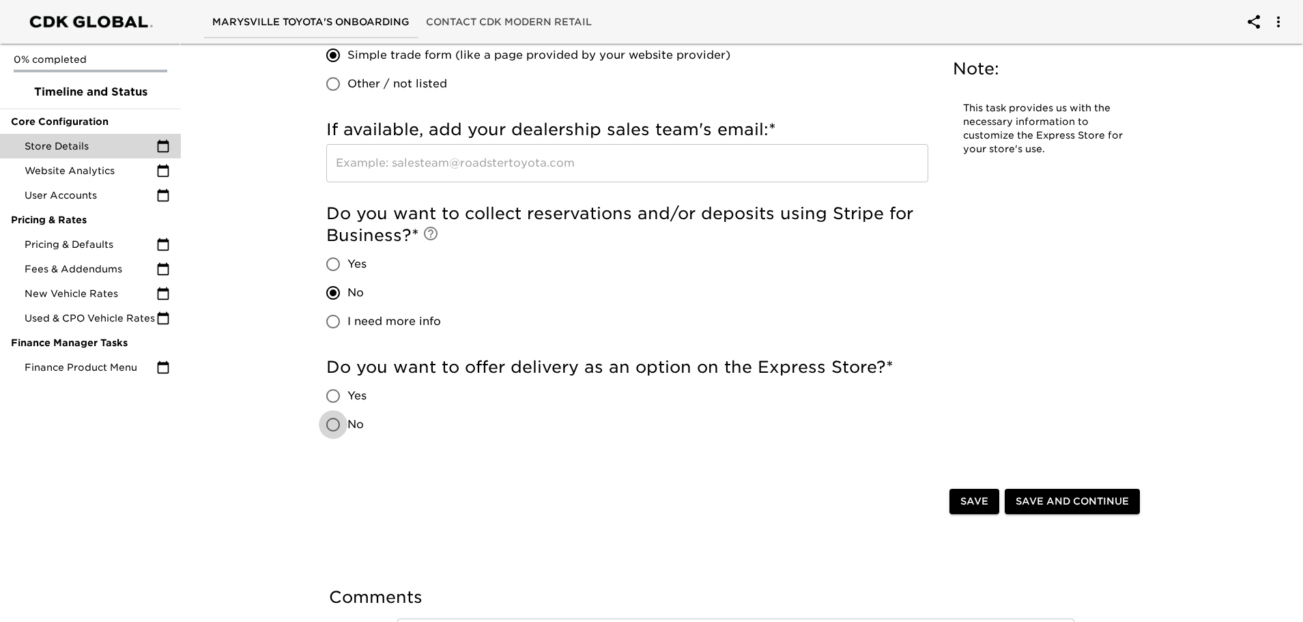
click at [334, 427] on input "No" at bounding box center [333, 424] width 29 height 29
radio input "true"
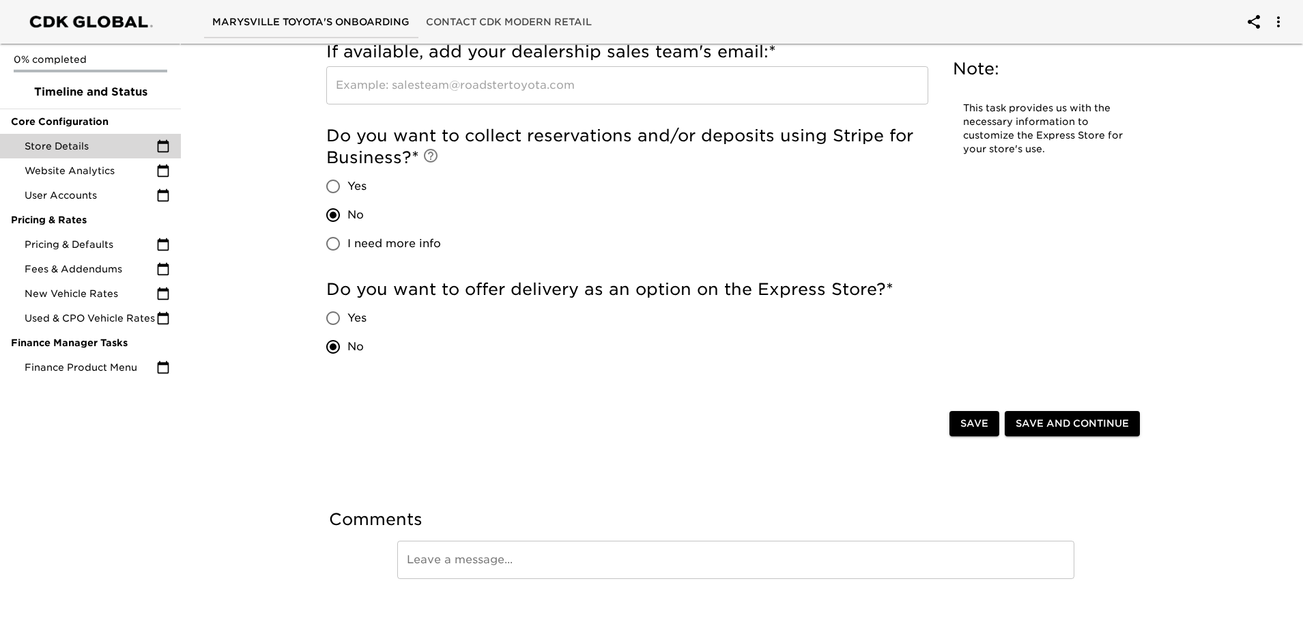
scroll to position [2897, 0]
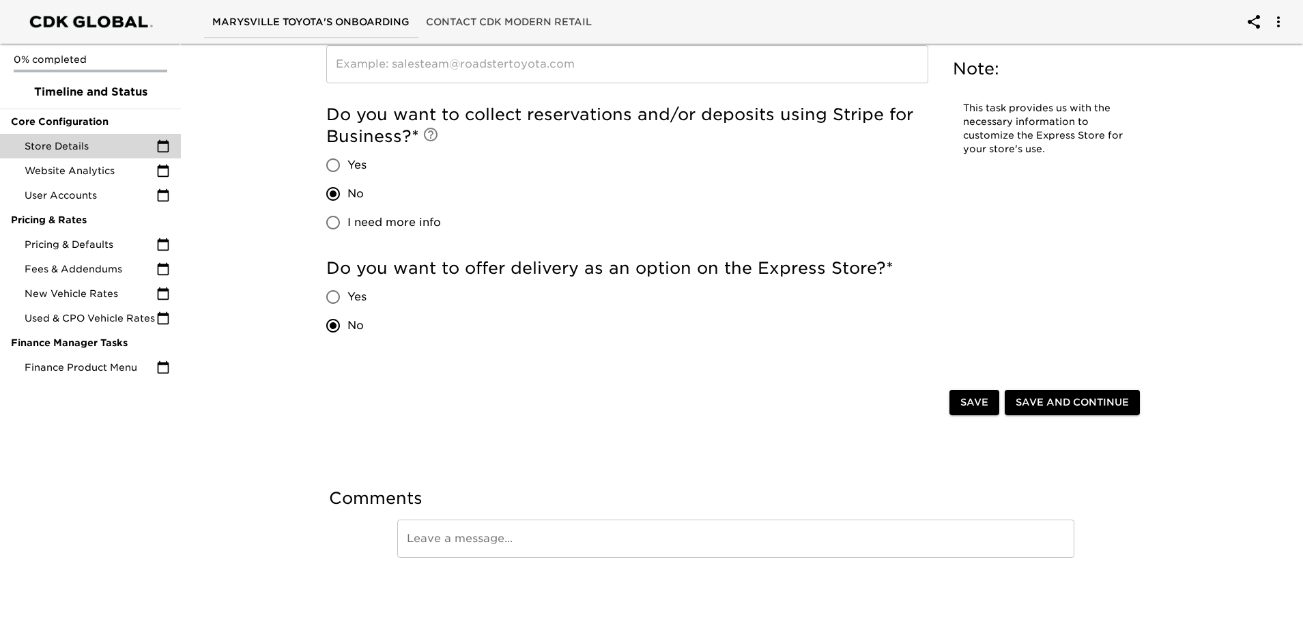
click at [1076, 402] on span "Save and Continue" at bounding box center [1071, 402] width 113 height 17
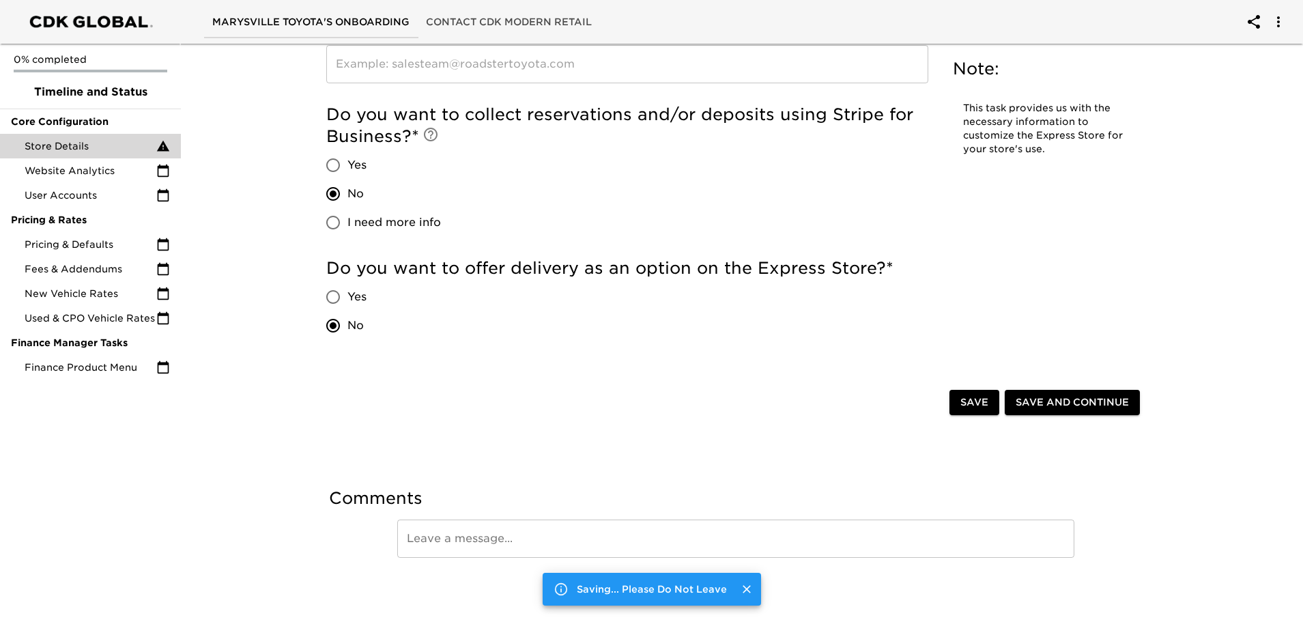
scroll to position [0, 0]
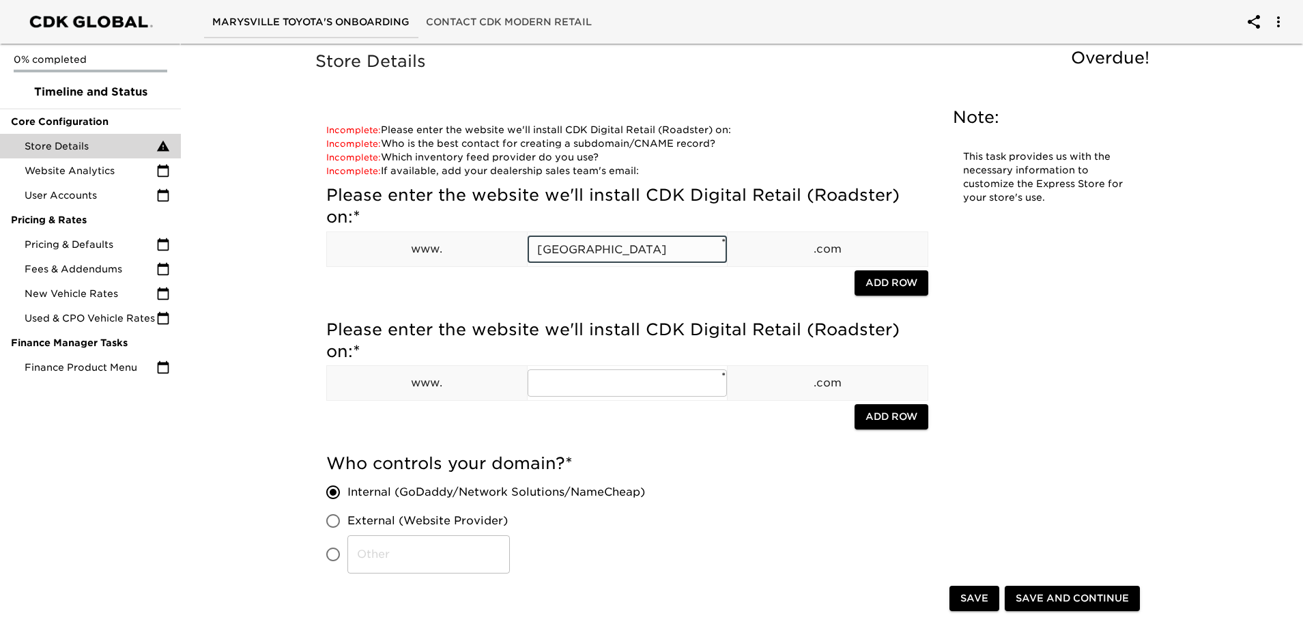
click at [540, 253] on input "[GEOGRAPHIC_DATA]" at bounding box center [628, 248] width 200 height 27
click at [677, 253] on input "www.[GEOGRAPHIC_DATA]" at bounding box center [628, 248] width 200 height 27
type input "[DOMAIN_NAME]"
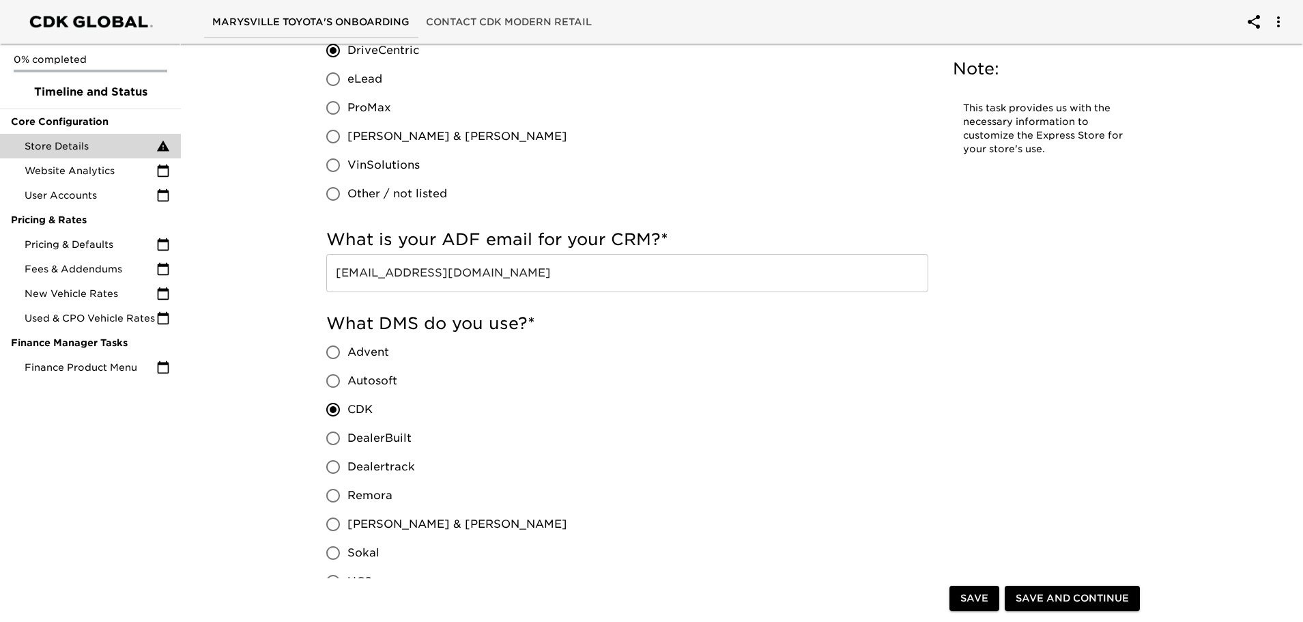
scroll to position [955, 0]
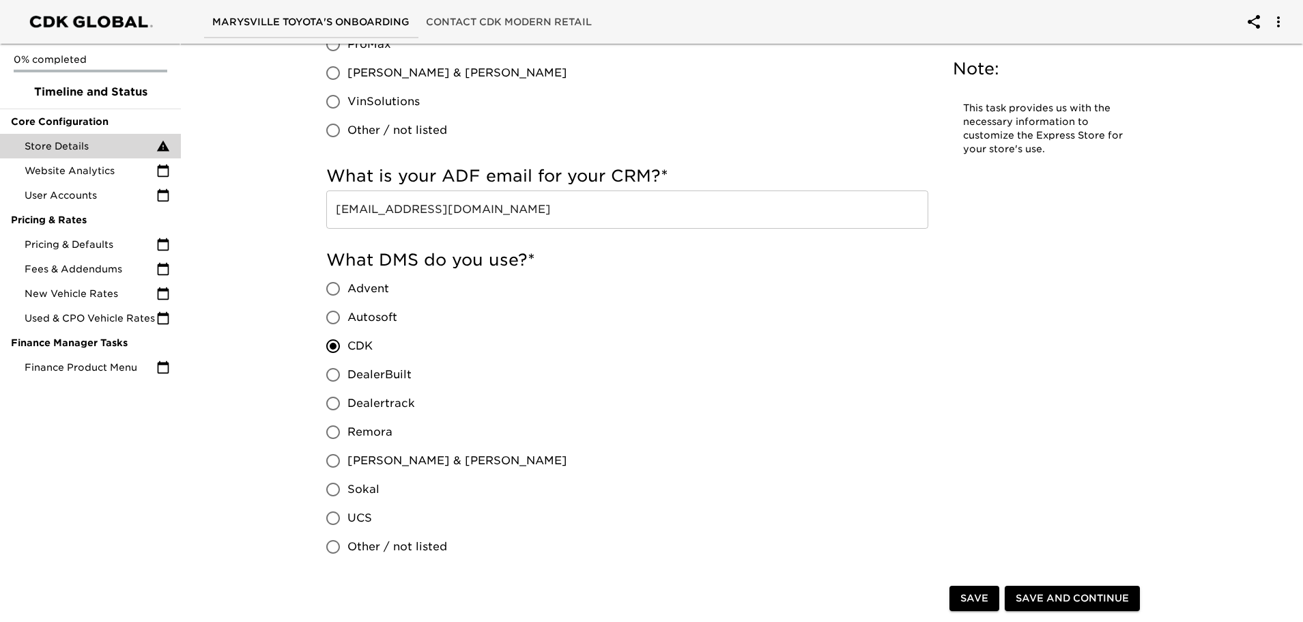
click at [1109, 599] on span "Save and Continue" at bounding box center [1071, 598] width 113 height 17
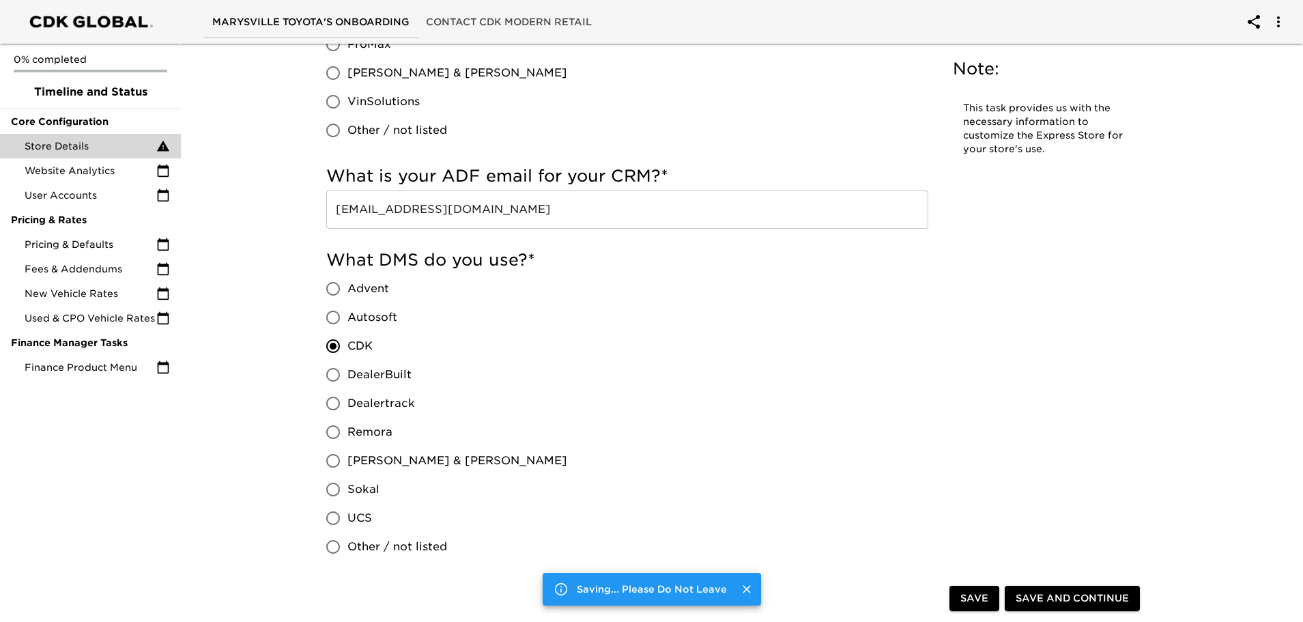
scroll to position [0, 0]
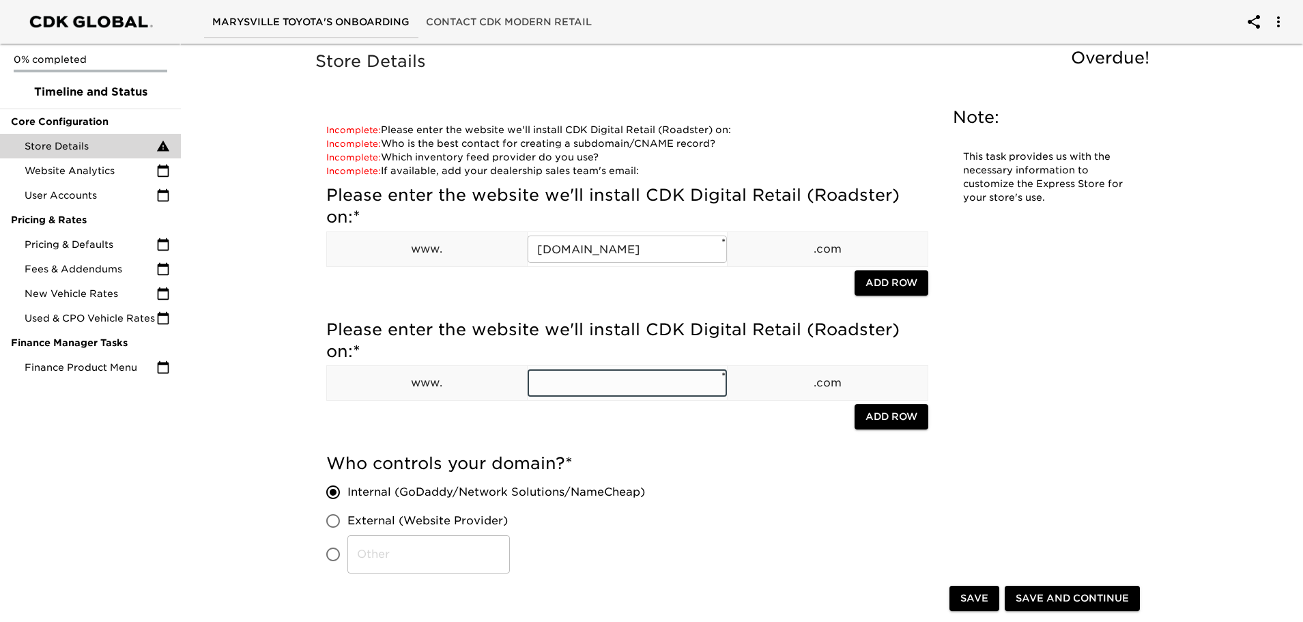
click at [590, 386] on input "text" at bounding box center [628, 382] width 200 height 27
type input "[DOMAIN_NAME]"
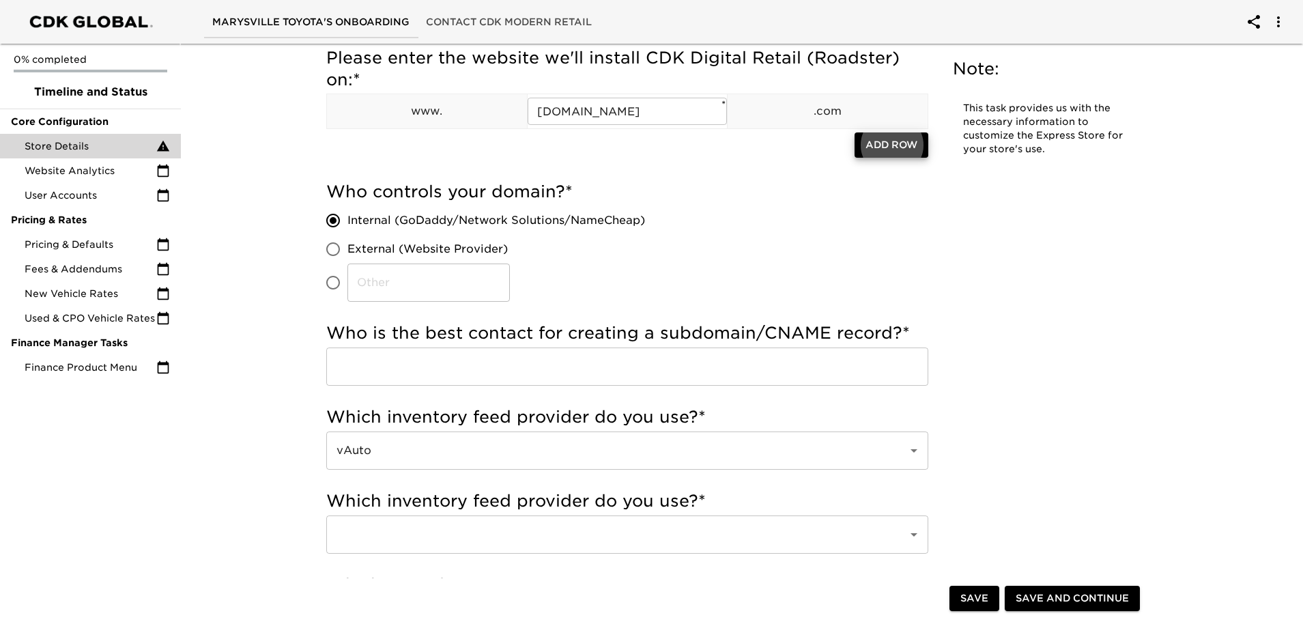
scroll to position [273, 0]
click at [783, 362] on input "text" at bounding box center [627, 365] width 602 height 38
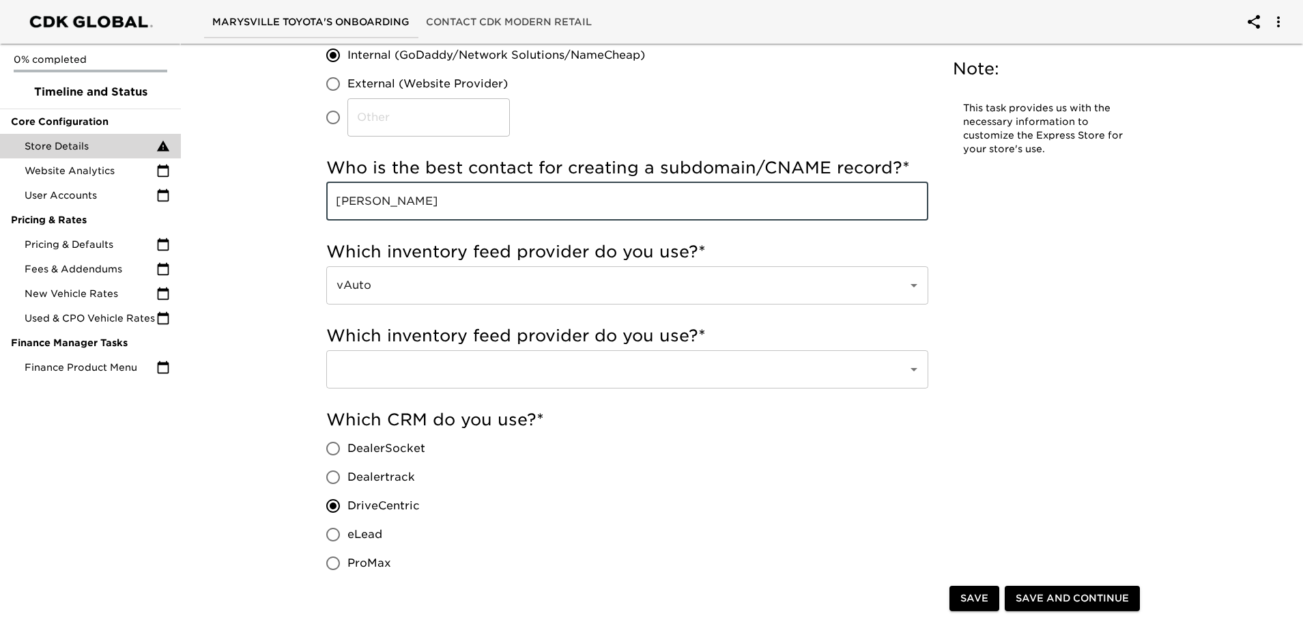
scroll to position [478, 0]
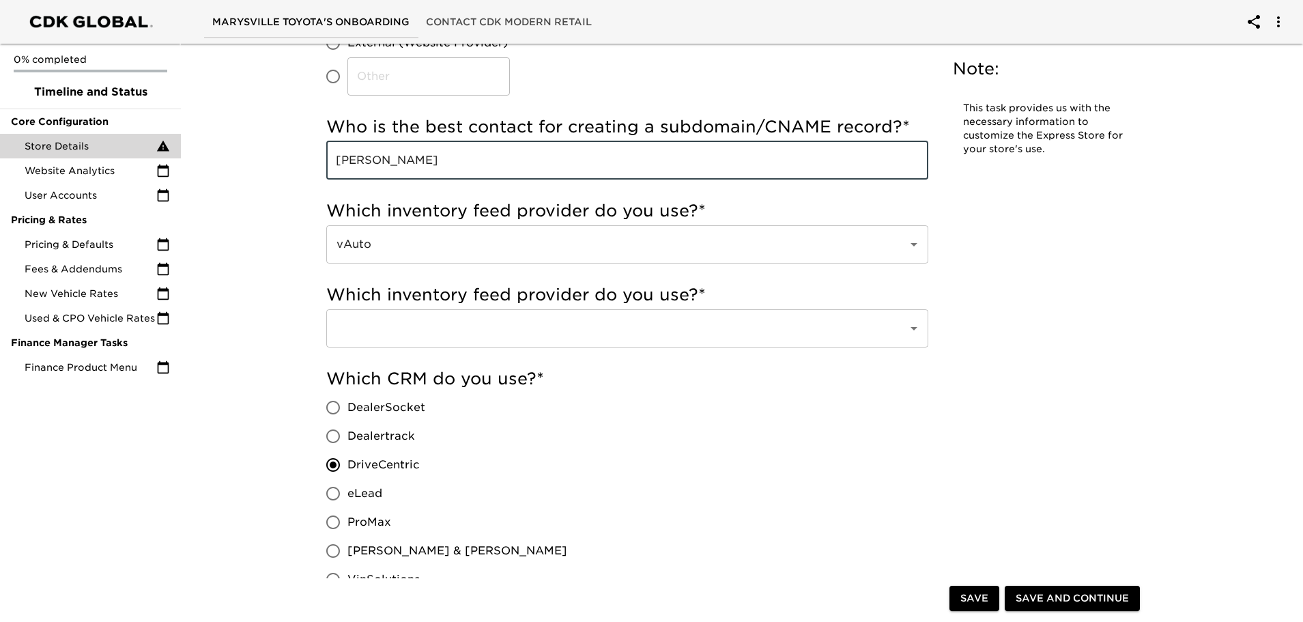
type input "[PERSON_NAME]"
click at [637, 335] on input "text" at bounding box center [607, 328] width 551 height 26
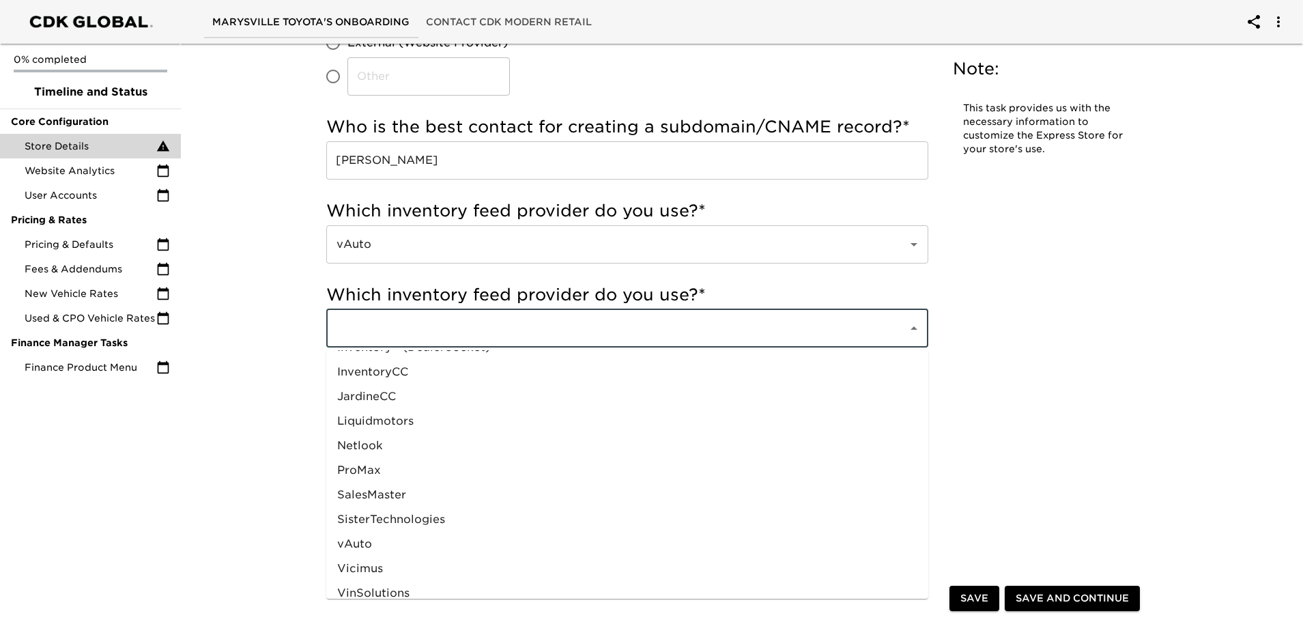
scroll to position [672, 0]
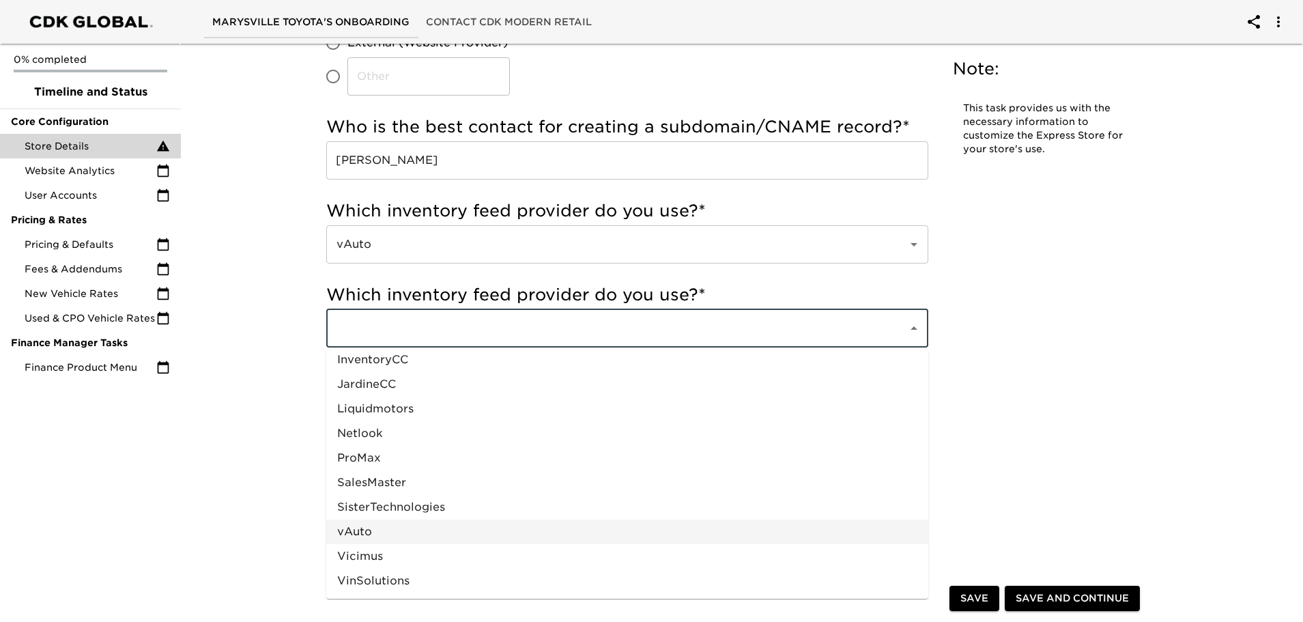
click at [363, 534] on li "vAuto" at bounding box center [627, 531] width 602 height 25
type input "vAuto"
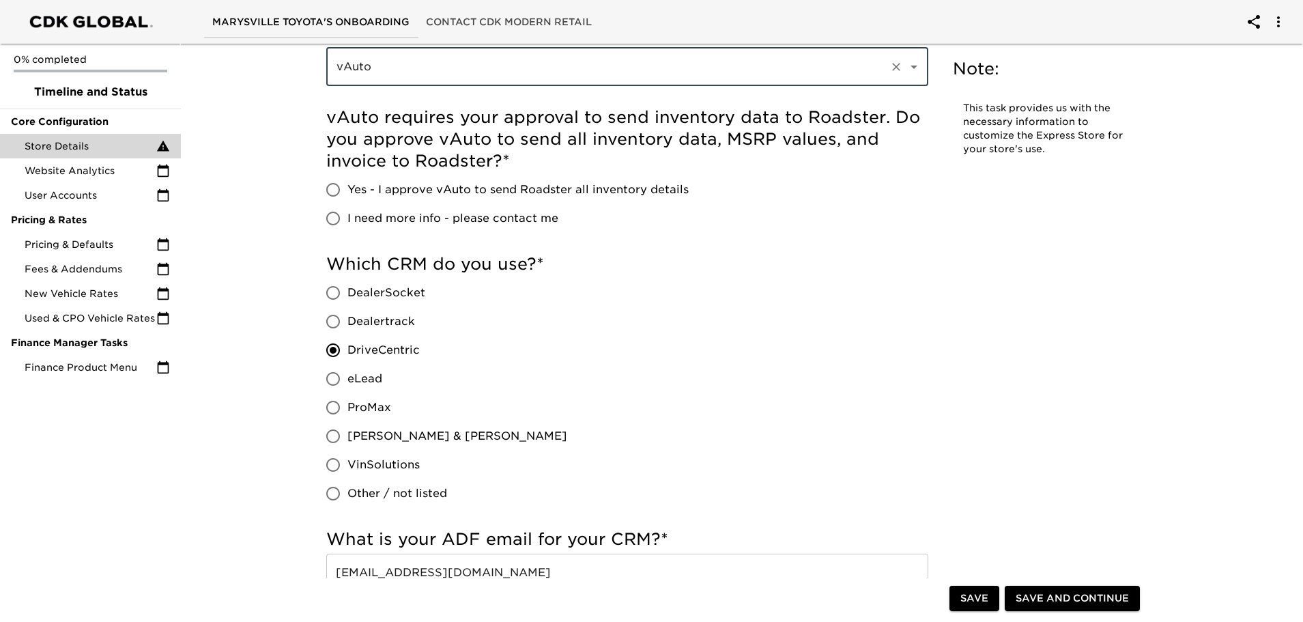
scroll to position [737, 0]
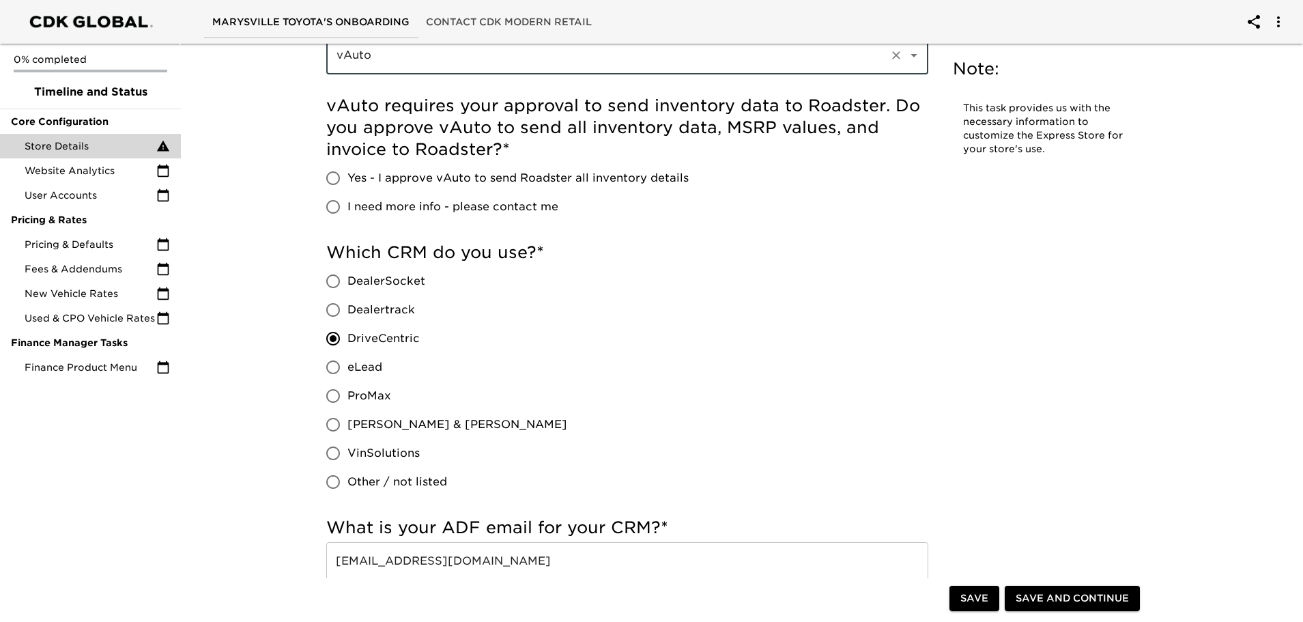
click at [334, 175] on input "Yes - I approve vAuto to send Roadster all inventory details" at bounding box center [333, 178] width 29 height 29
radio input "true"
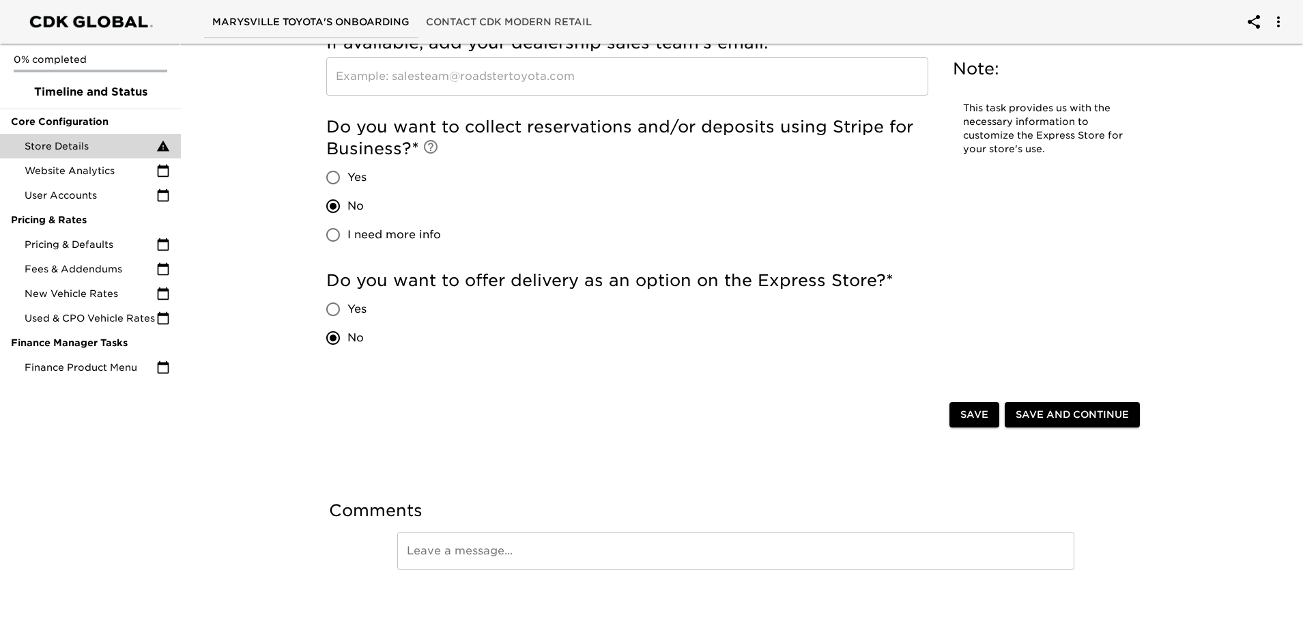
scroll to position [3085, 0]
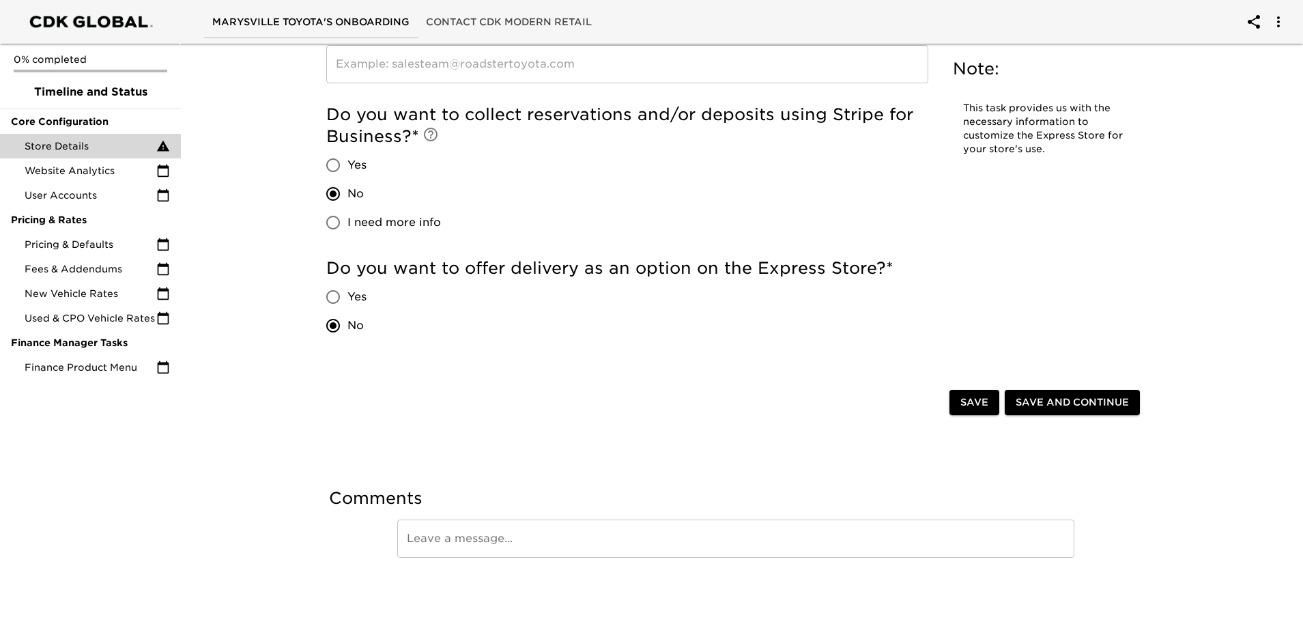
click at [1048, 400] on span "Save and Continue" at bounding box center [1071, 402] width 113 height 17
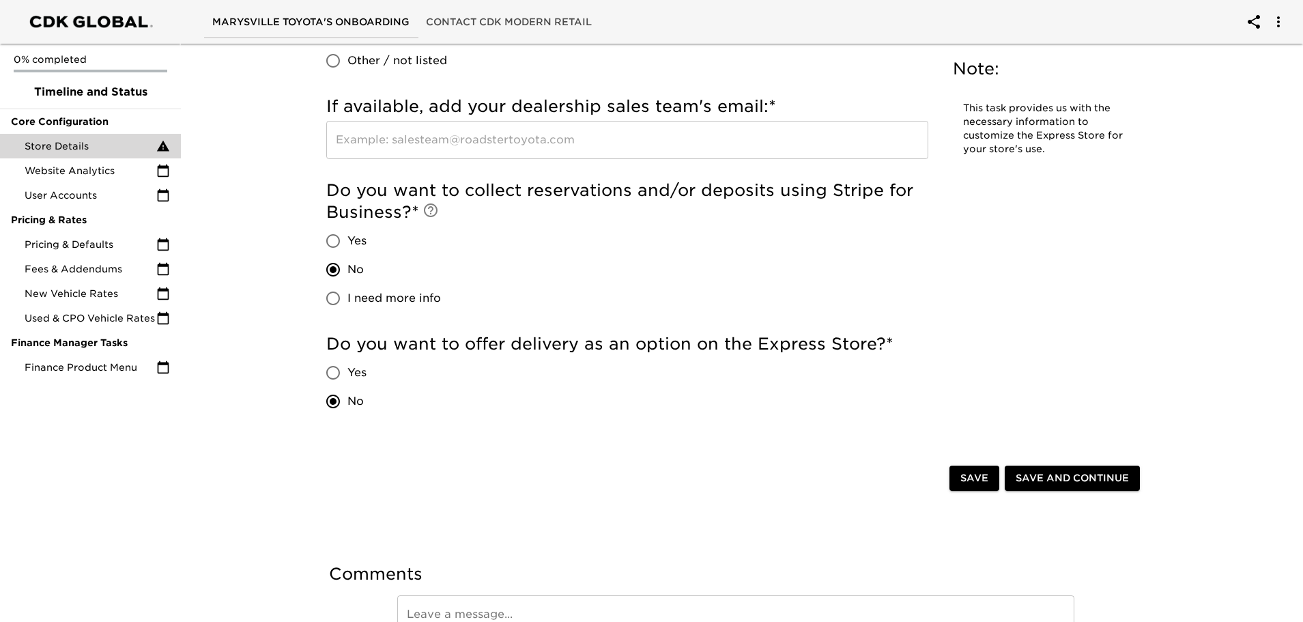
scroll to position [3057, 0]
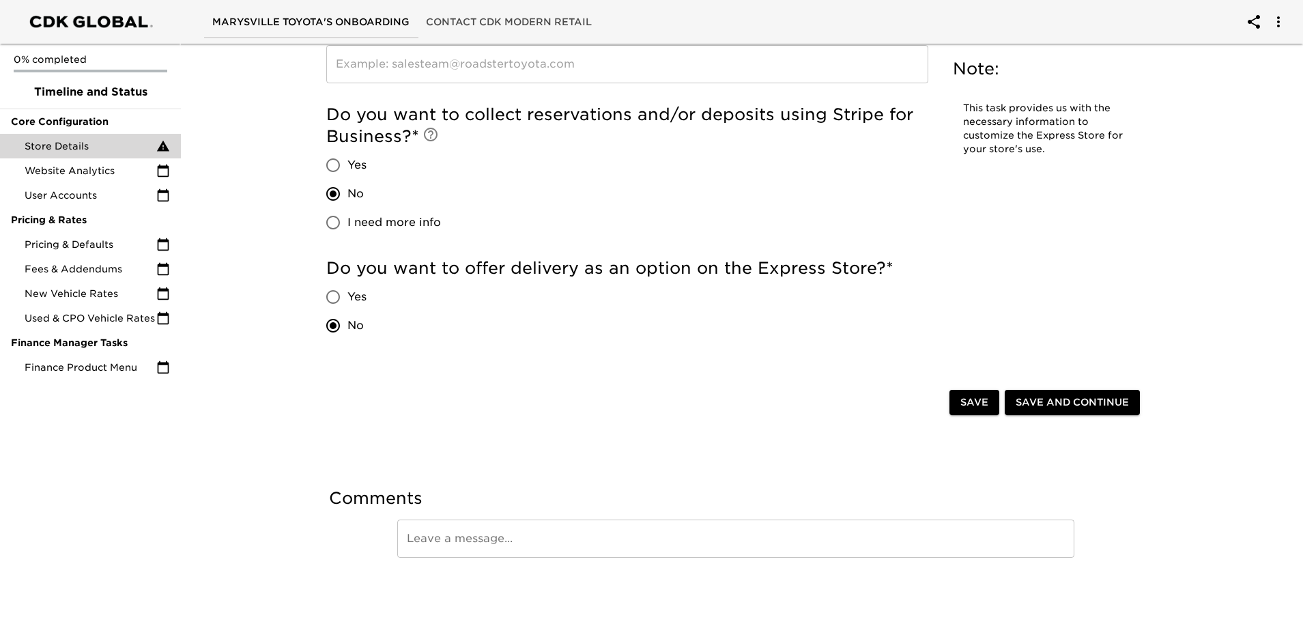
click at [1095, 394] on span "Save and Continue" at bounding box center [1071, 402] width 113 height 17
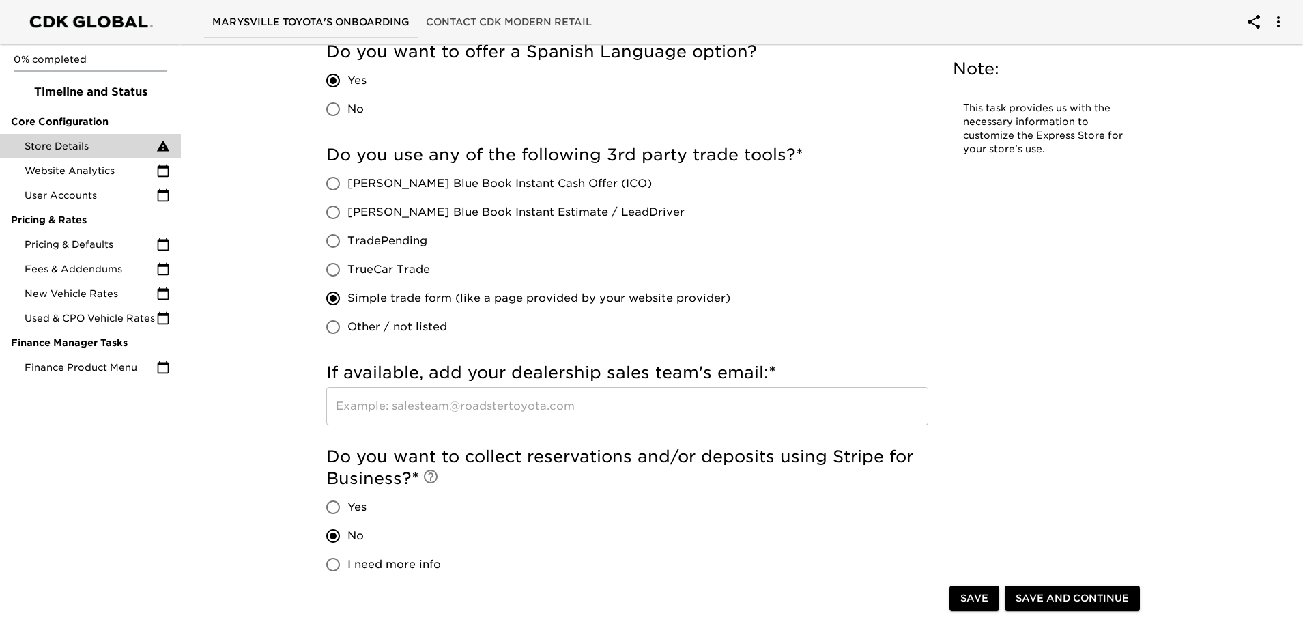
scroll to position [2730, 0]
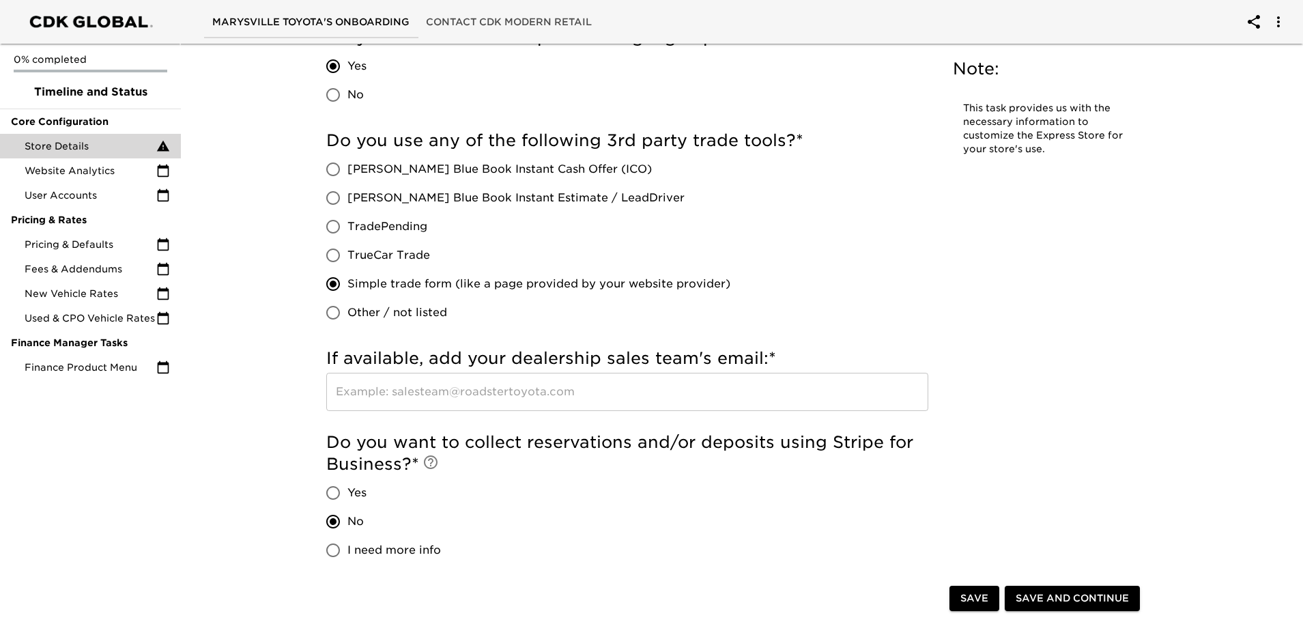
click at [504, 392] on input "text" at bounding box center [627, 392] width 602 height 38
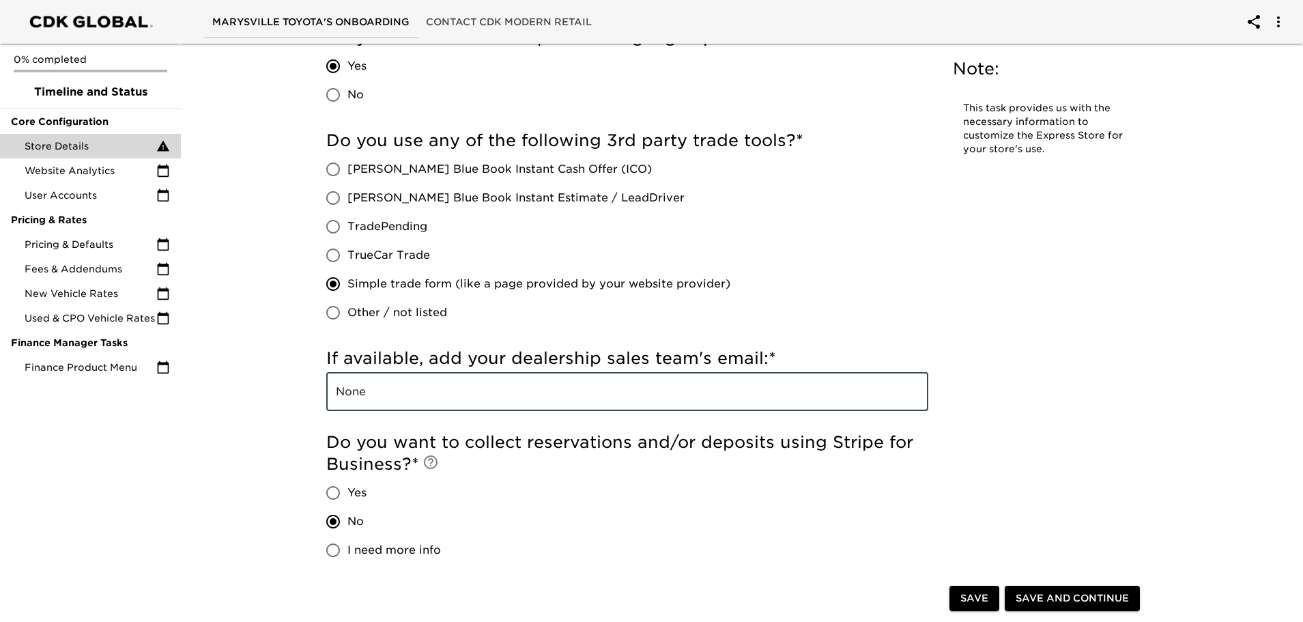
type input "None"
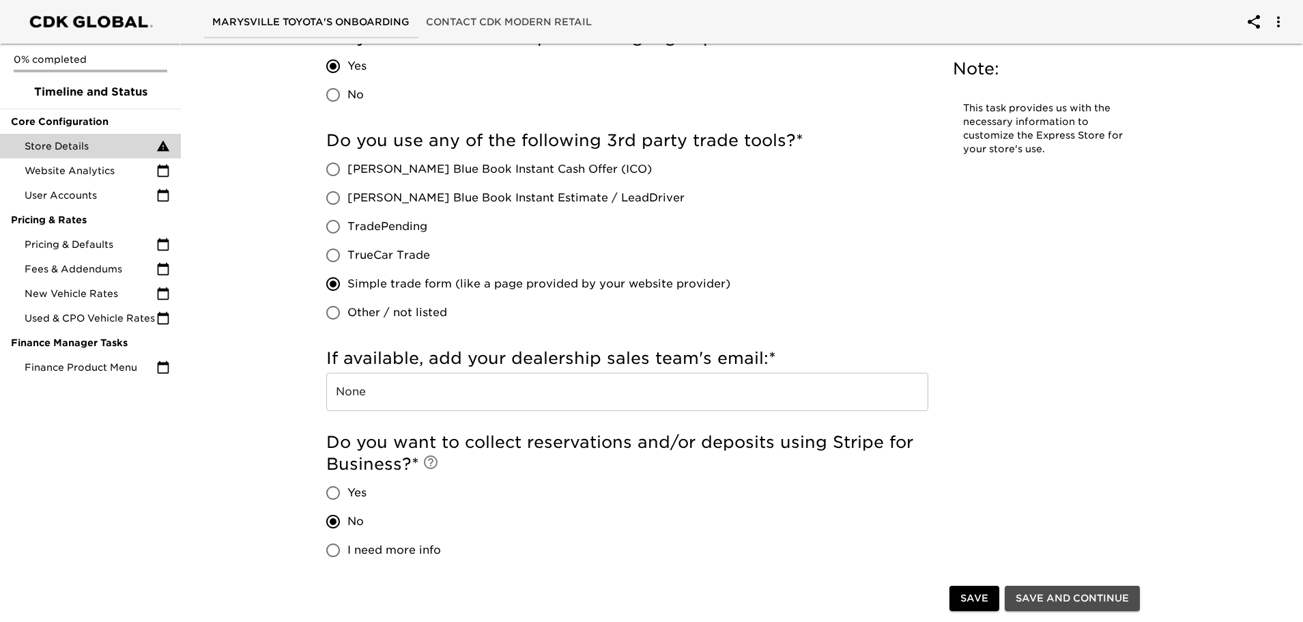
click at [1042, 592] on span "Save and Continue" at bounding box center [1071, 598] width 113 height 17
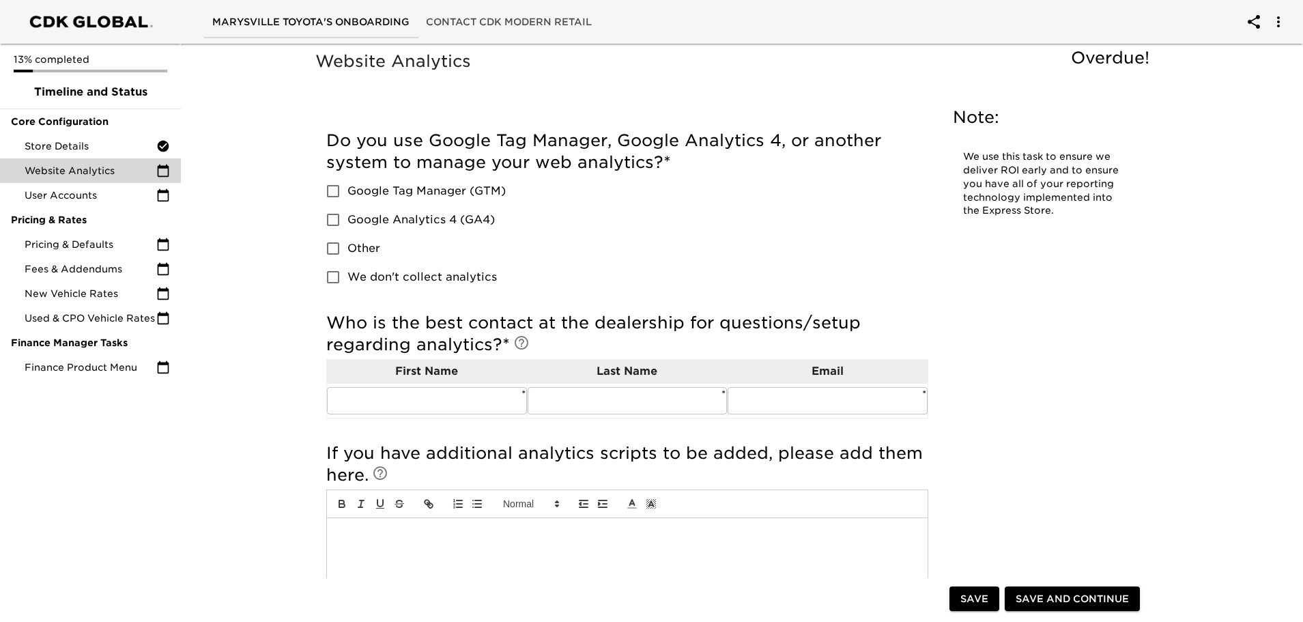
click at [336, 220] on input "Google Analytics 4 (GA4)" at bounding box center [333, 219] width 29 height 29
checkbox input "true"
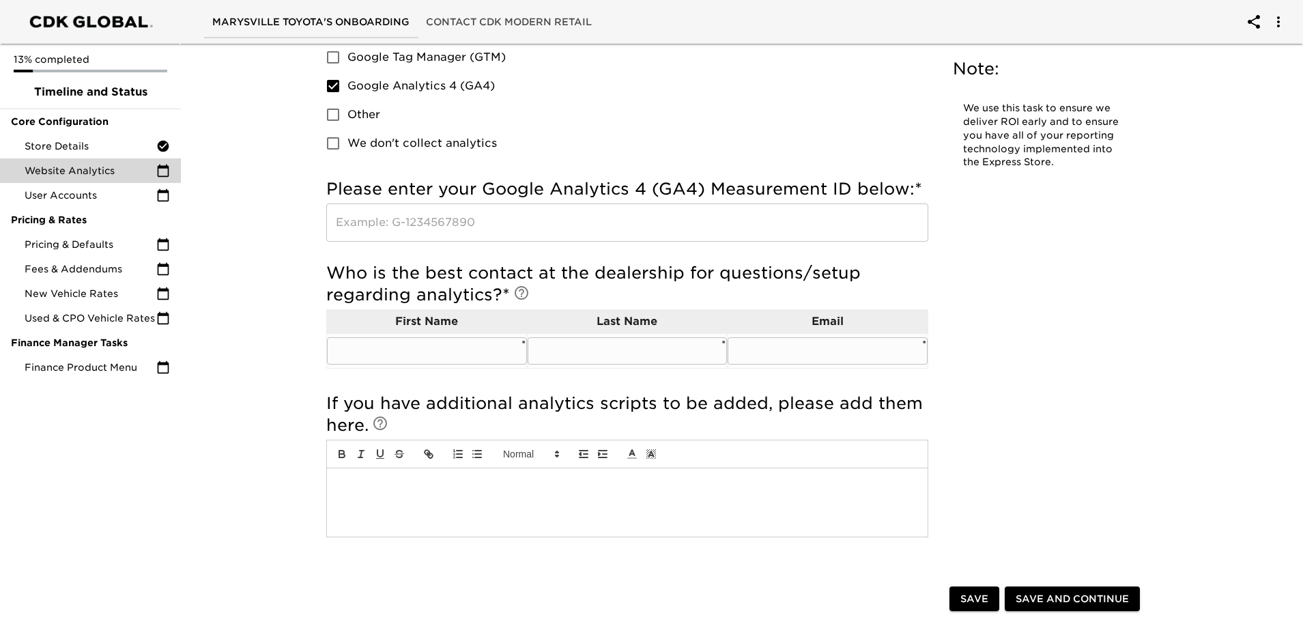
scroll to position [136, 0]
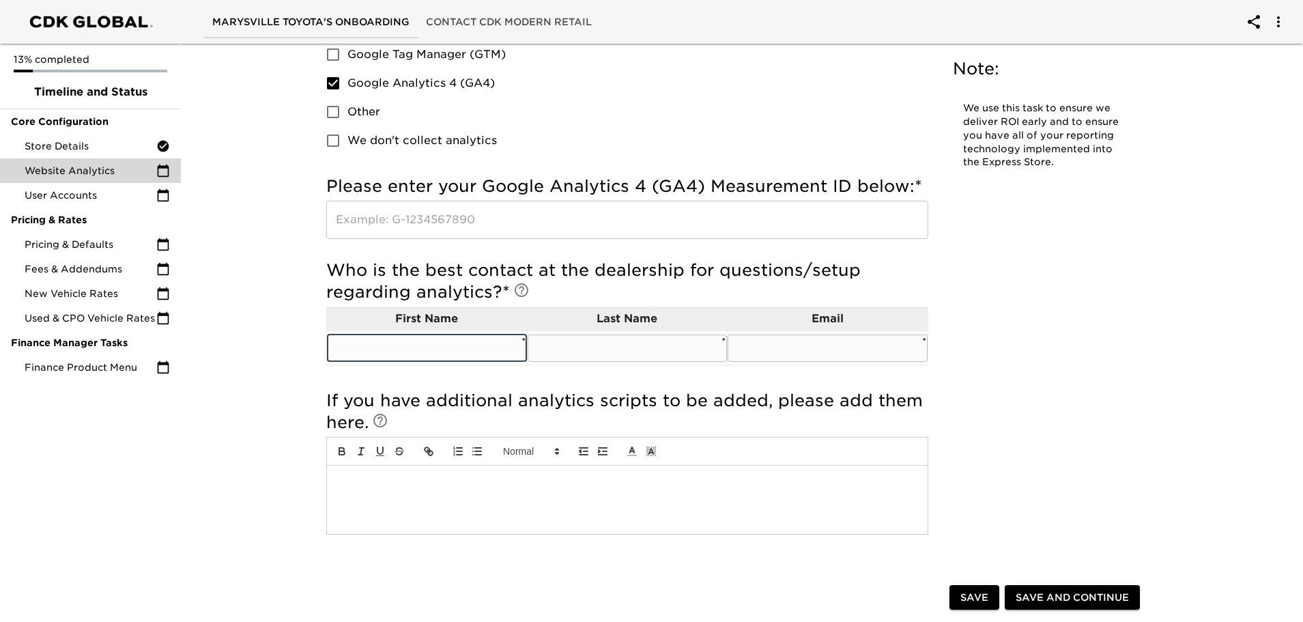
click at [469, 355] on input "text" at bounding box center [427, 347] width 200 height 27
type input "[PERSON_NAME]"
type input "Tatich"
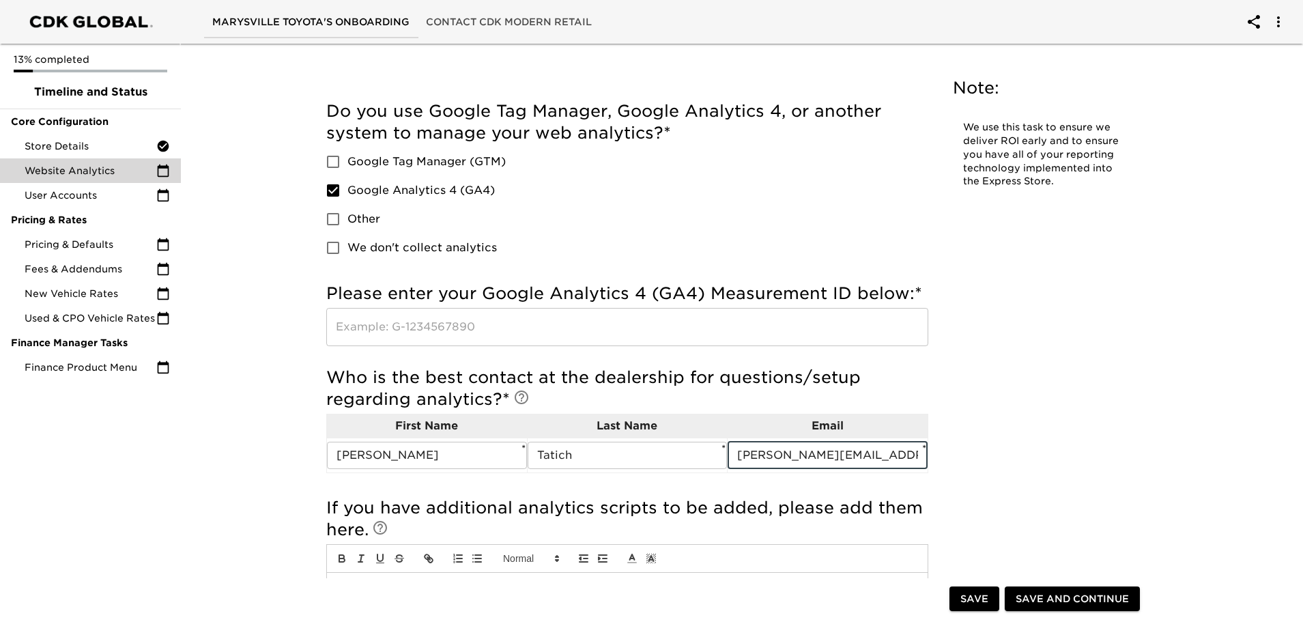
scroll to position [0, 0]
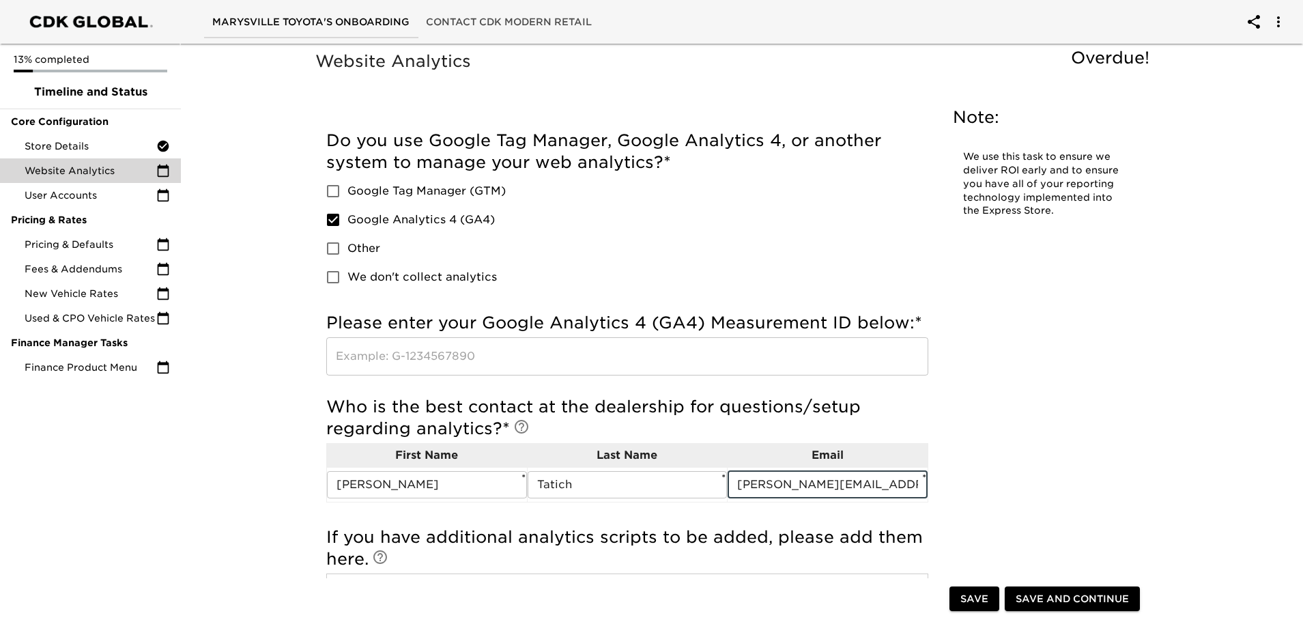
type input "[PERSON_NAME][EMAIL_ADDRESS][DOMAIN_NAME]"
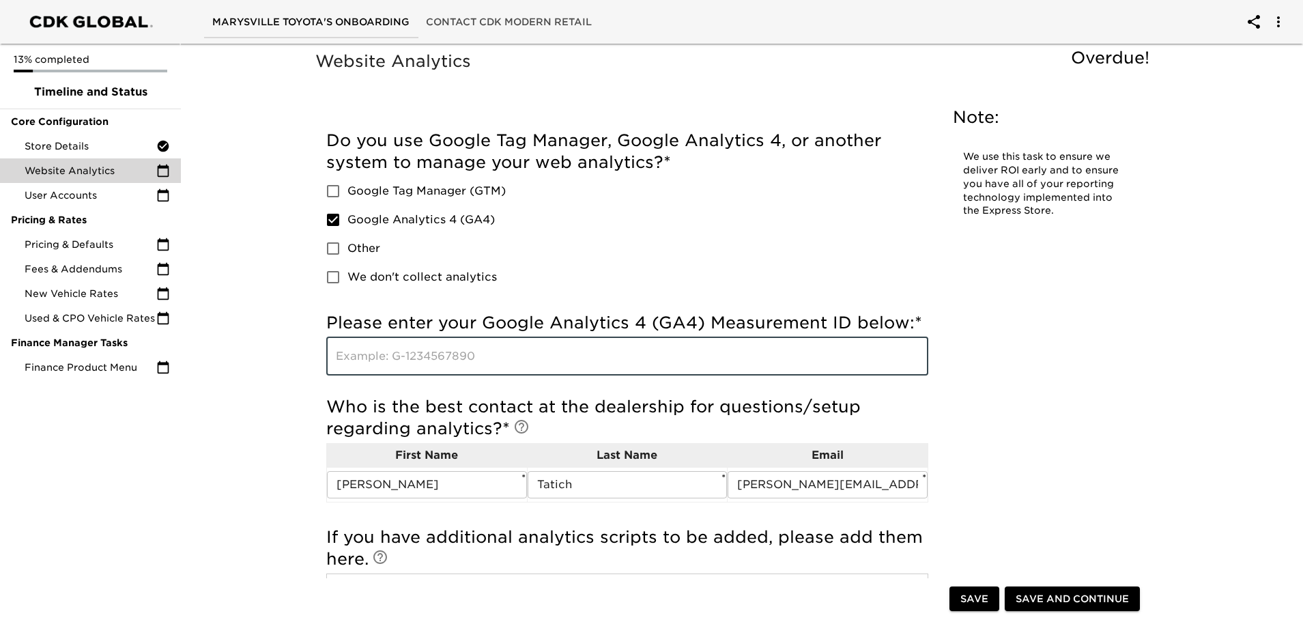
click at [515, 353] on input "text" at bounding box center [627, 356] width 602 height 38
